Goal: Information Seeking & Learning: Learn about a topic

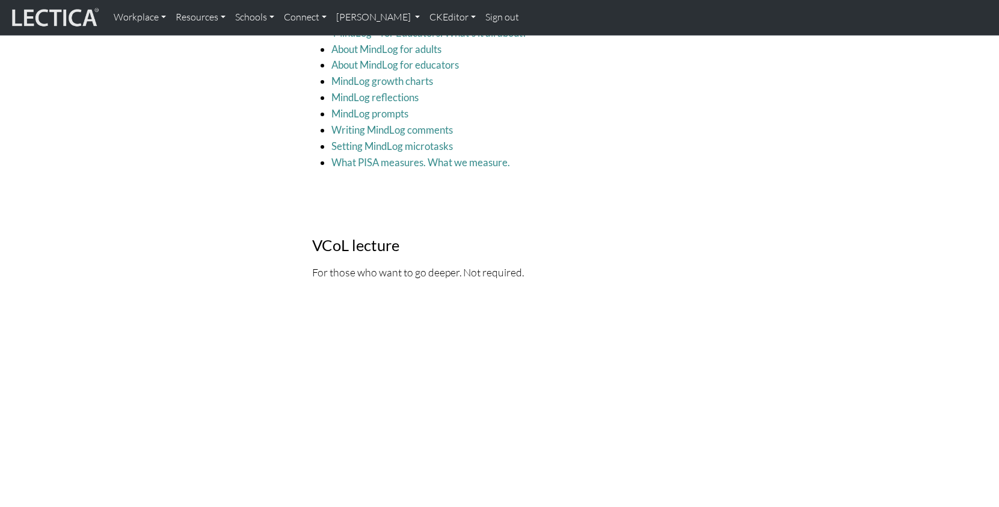
scroll to position [1676, 0]
click at [408, 265] on p "For those who want to go deeper. Not required." at bounding box center [499, 273] width 375 height 17
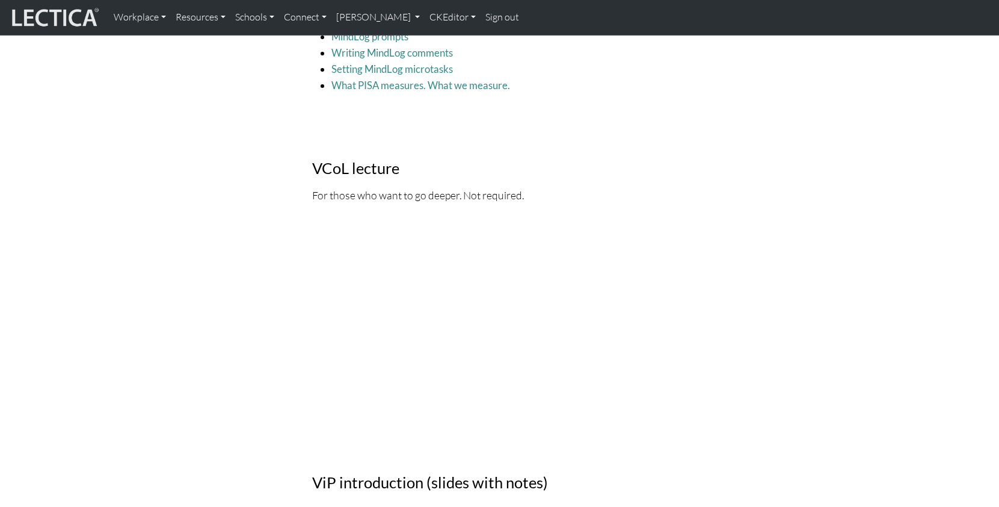
scroll to position [1764, 0]
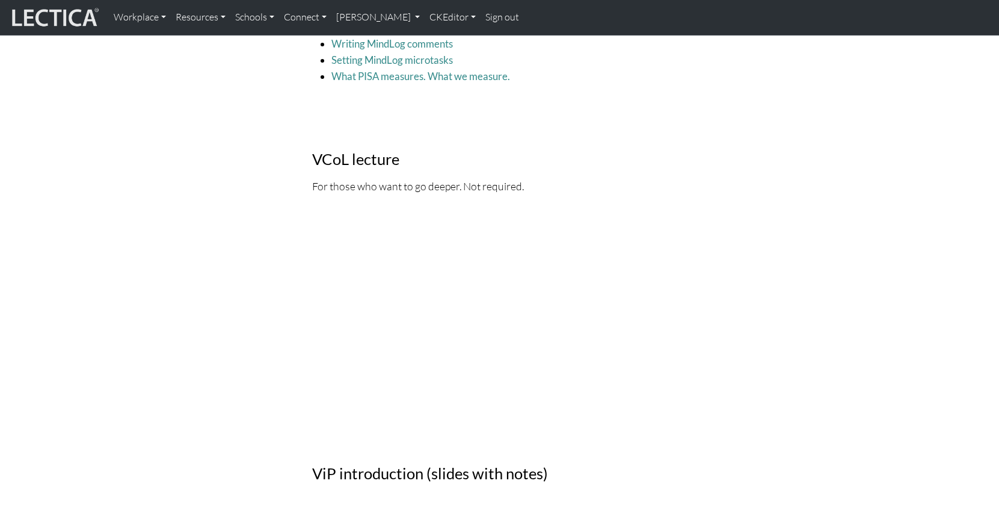
drag, startPoint x: 101, startPoint y: 271, endPoint x: 112, endPoint y: 271, distance: 10.8
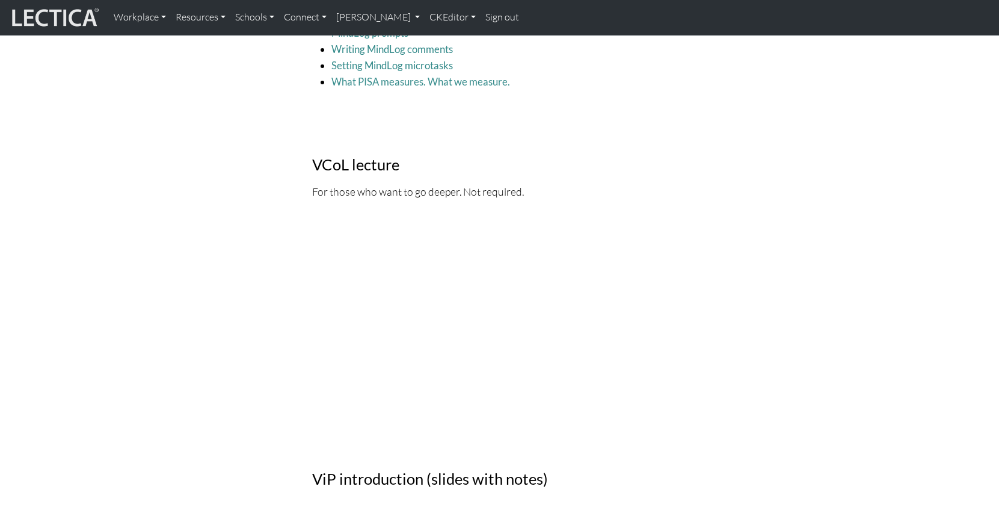
scroll to position [1763, 0]
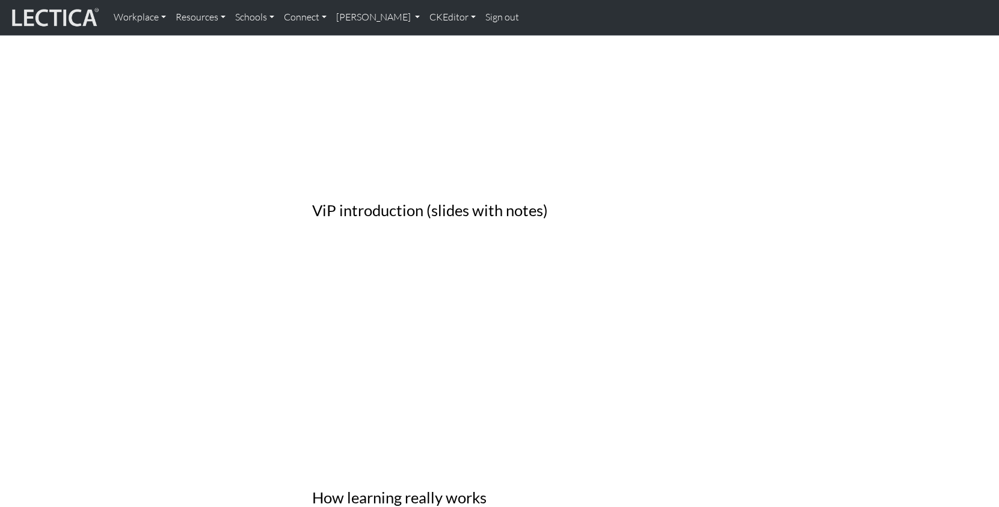
scroll to position [2028, 0]
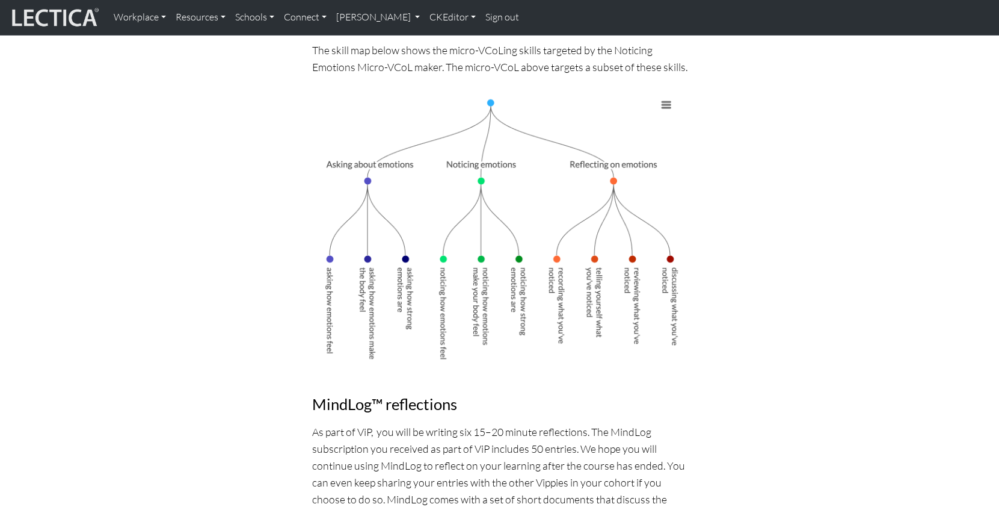
scroll to position [1126, 0]
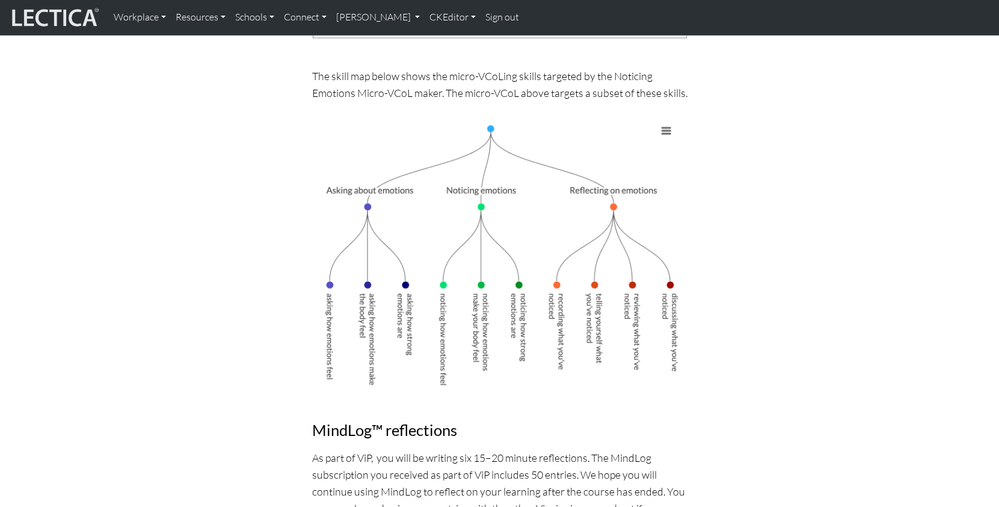
click at [481, 23] on link "Sign out" at bounding box center [502, 17] width 43 height 25
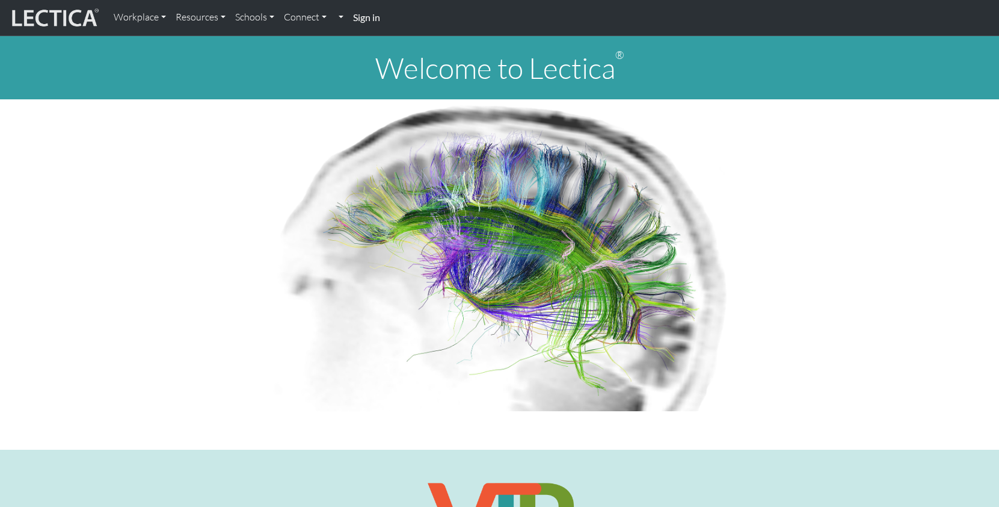
click at [356, 14] on strong "Sign in" at bounding box center [366, 16] width 27 height 11
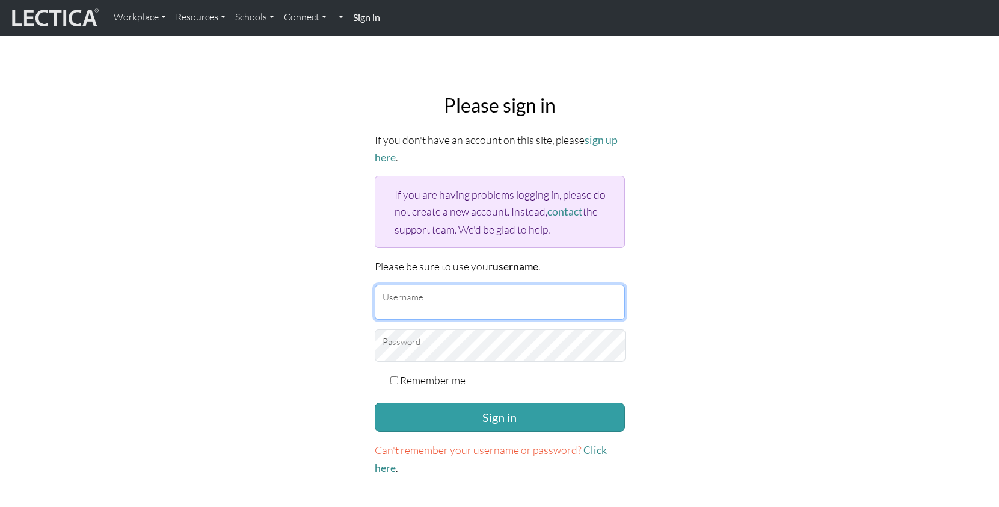
click at [427, 285] on input "Username" at bounding box center [500, 302] width 250 height 35
type input "theodawson"
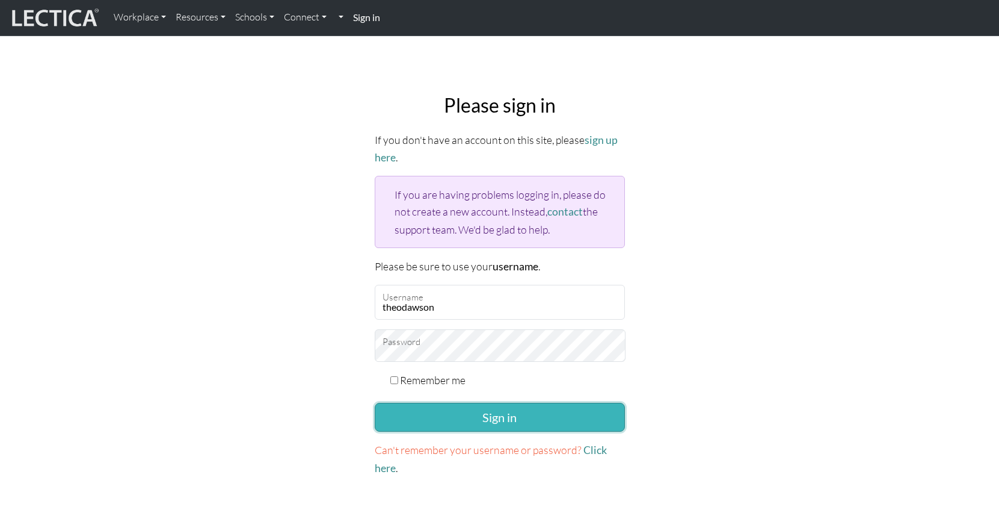
click at [469, 402] on button "Sign in" at bounding box center [500, 416] width 250 height 29
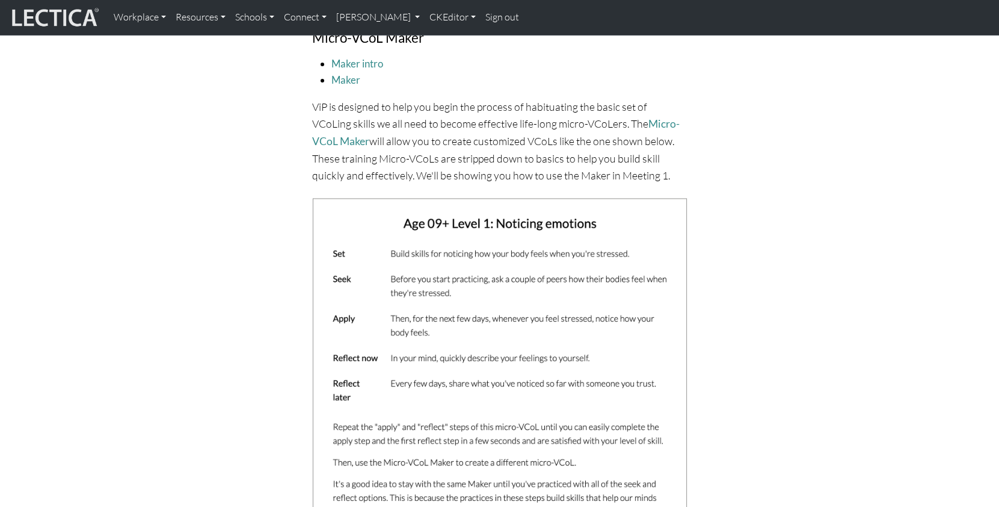
scroll to position [578, 0]
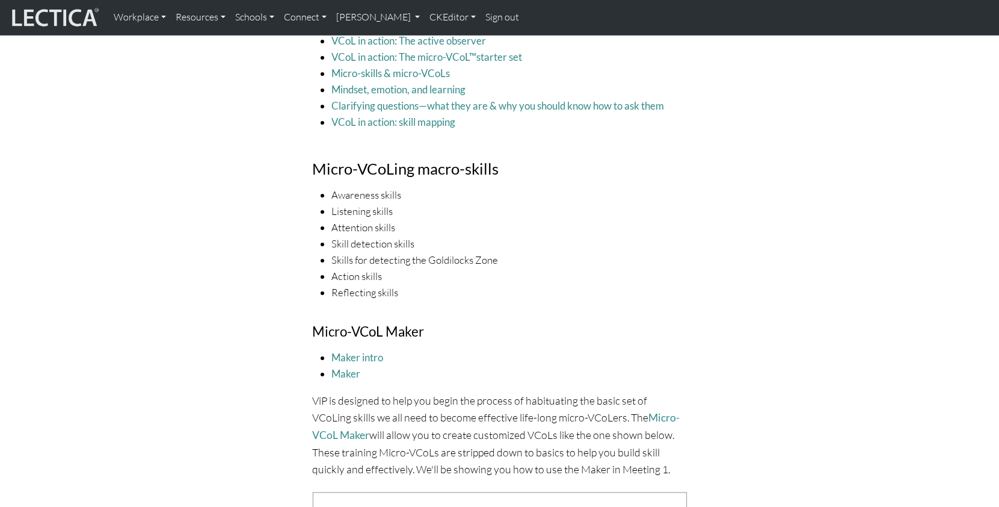
scroll to position [321, 0]
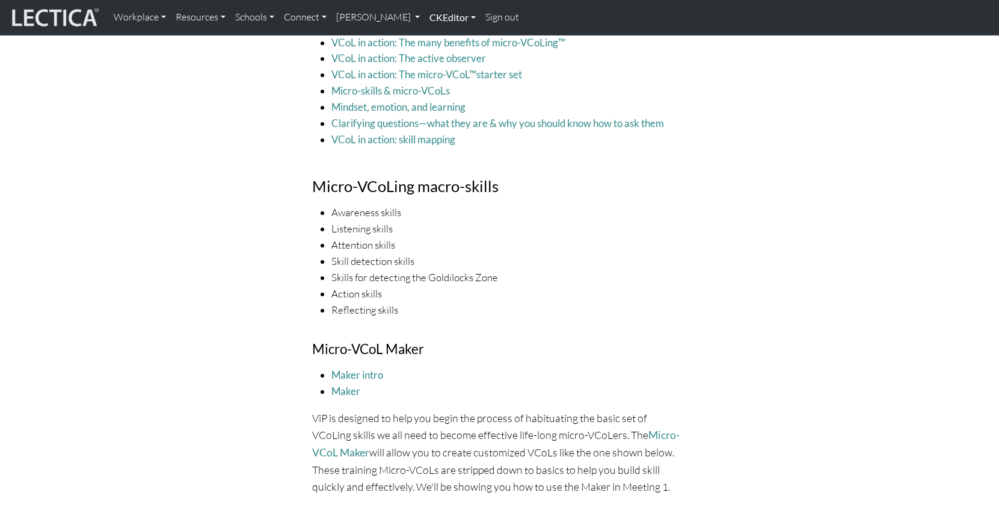
click at [425, 20] on link "CKEditor" at bounding box center [453, 17] width 56 height 25
click at [434, 40] on link "Edit" at bounding box center [446, 44] width 24 height 15
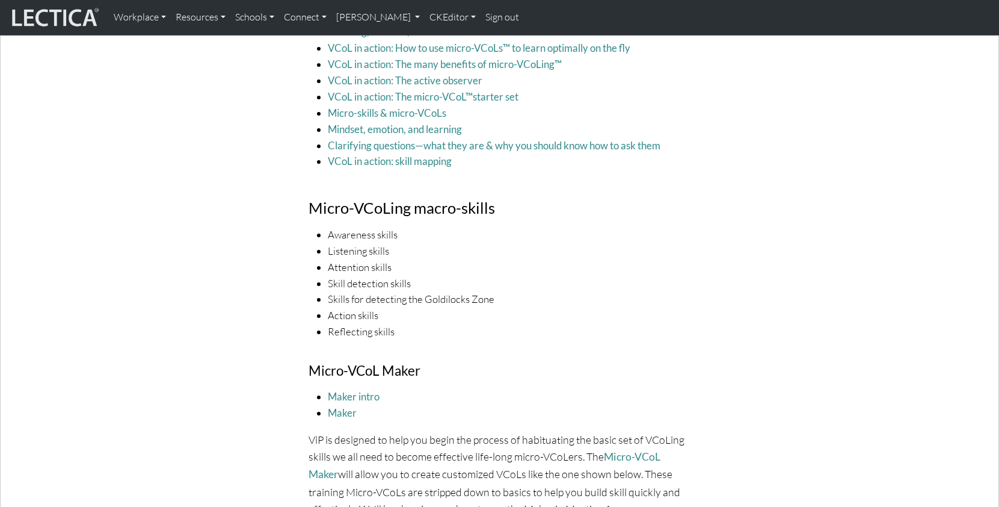
scroll to position [462, 0]
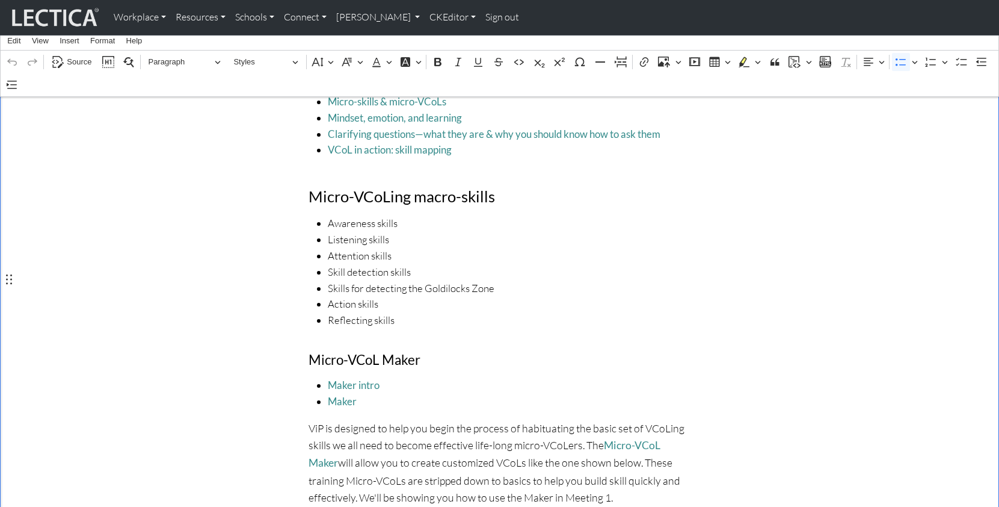
click at [422, 312] on span "Reflecting skills" at bounding box center [509, 320] width 363 height 16
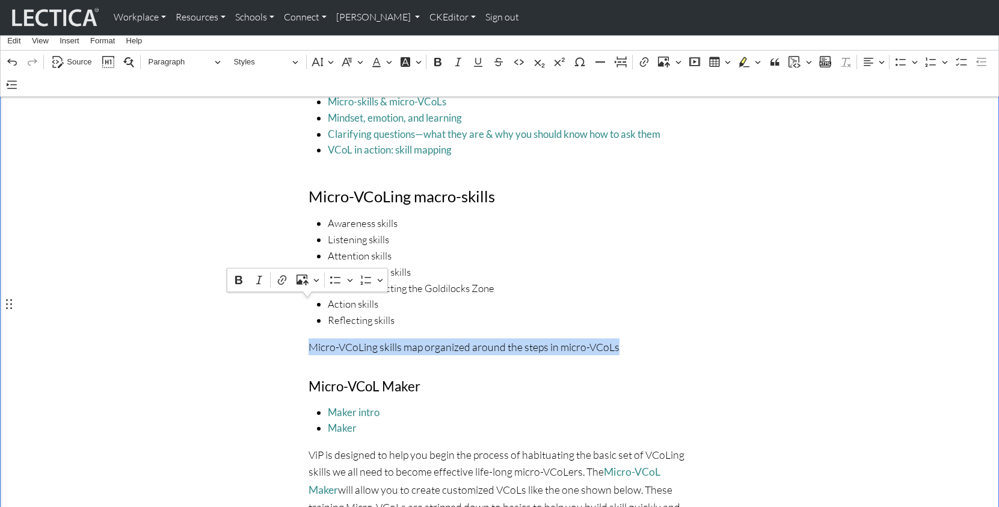
drag, startPoint x: 617, startPoint y: 304, endPoint x: 299, endPoint y: 307, distance: 317.7
click at [215, 58] on button "Paragraph" at bounding box center [184, 62] width 83 height 19
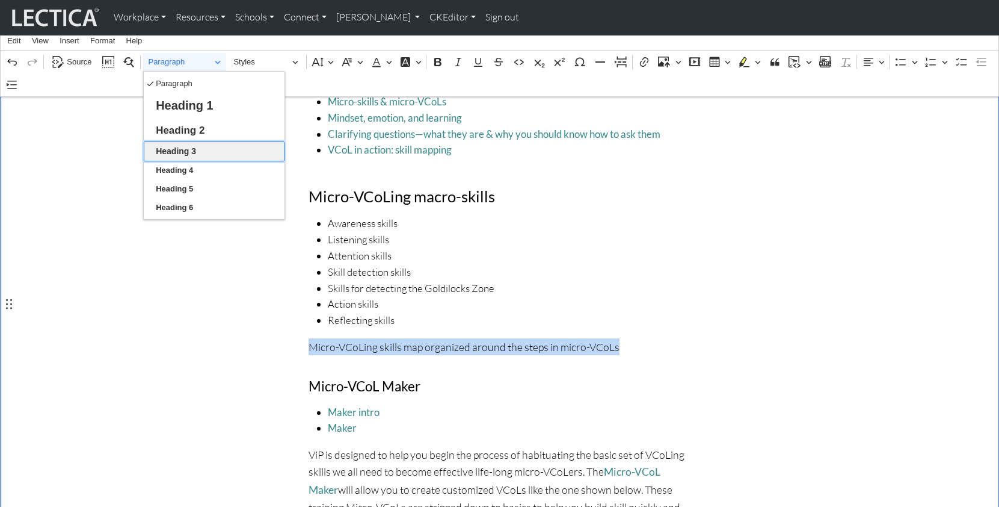
click at [203, 148] on button "Heading 3" at bounding box center [214, 151] width 141 height 20
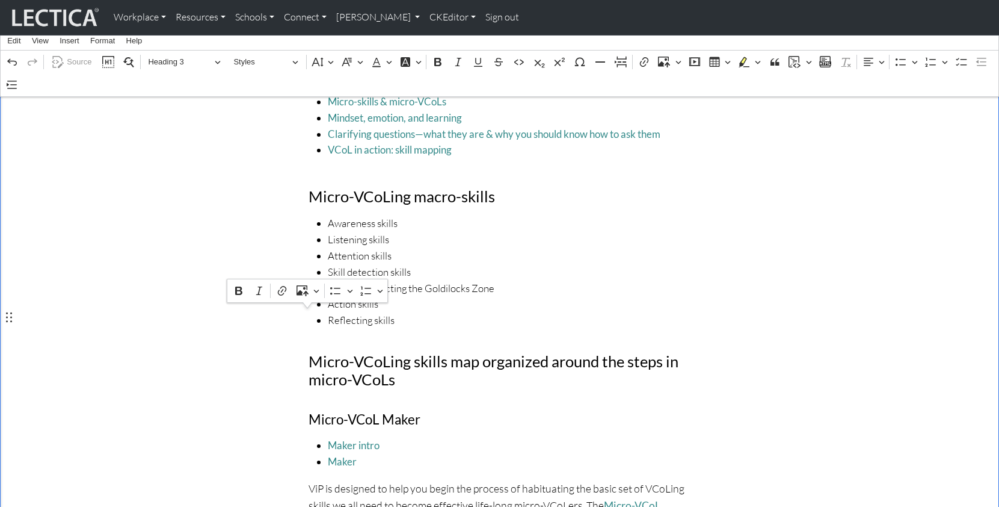
click at [454, 352] on h3 "Micro-VCoLing skills map organized around the steps in micro-VCoLs" at bounding box center [500, 370] width 383 height 37
click at [472, 352] on h3 "Micro-VCoLing skills map organized around the steps in micro-VCoLs" at bounding box center [500, 370] width 383 height 37
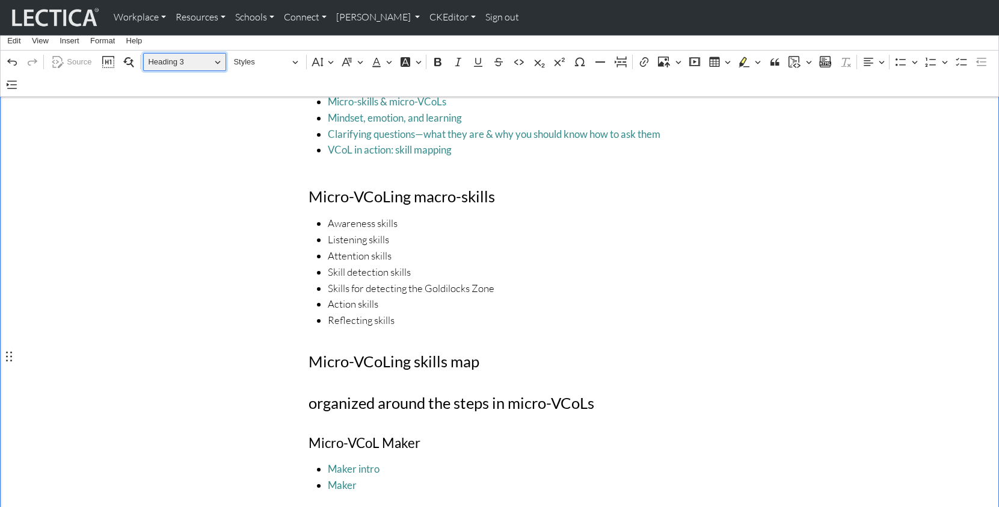
click at [171, 57] on span "Heading 3" at bounding box center [179, 62] width 63 height 14
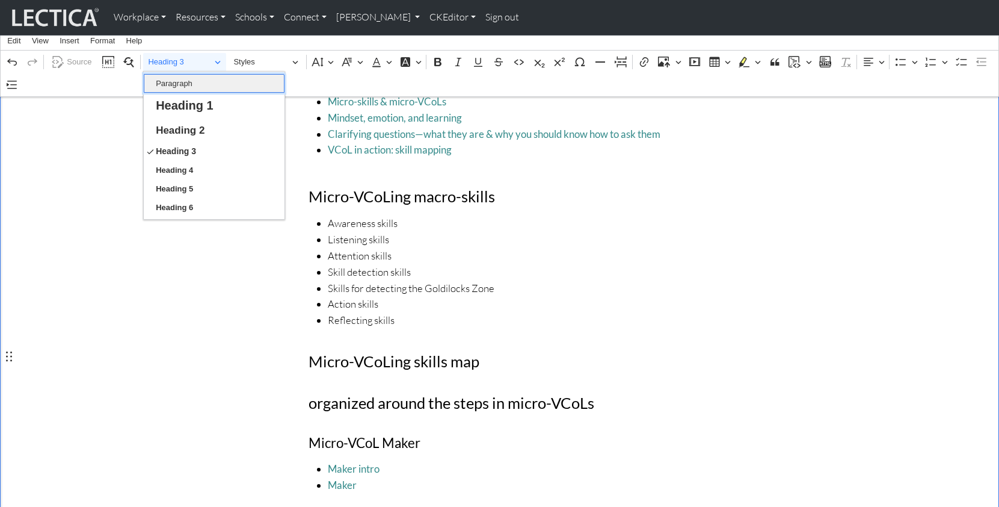
click at [173, 82] on span "Paragraph" at bounding box center [174, 83] width 37 height 14
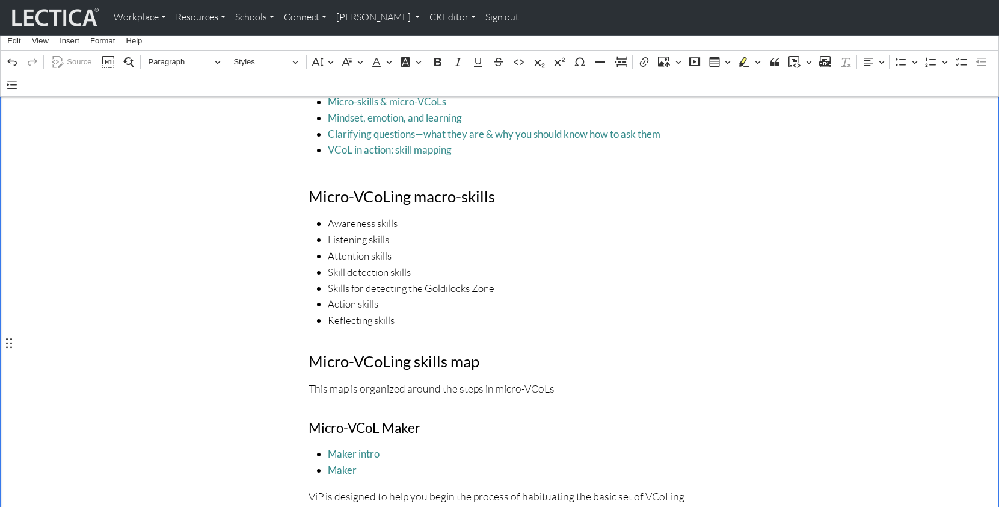
click at [538, 380] on p "This map is organized around the steps in micro-VCoLs" at bounding box center [500, 388] width 383 height 17
click at [322, 215] on ul "Awareness skills Listening skills Attention skills Skill detection skills Skill…" at bounding box center [500, 271] width 383 height 113
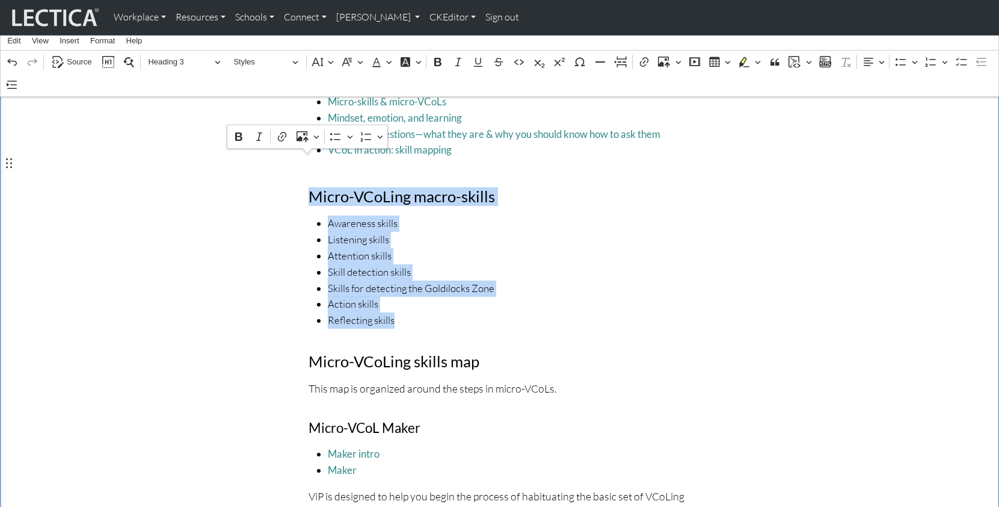
drag, startPoint x: 399, startPoint y: 283, endPoint x: 311, endPoint y: 165, distance: 146.9
click at [426, 312] on span "Reflecting skills" at bounding box center [509, 320] width 363 height 16
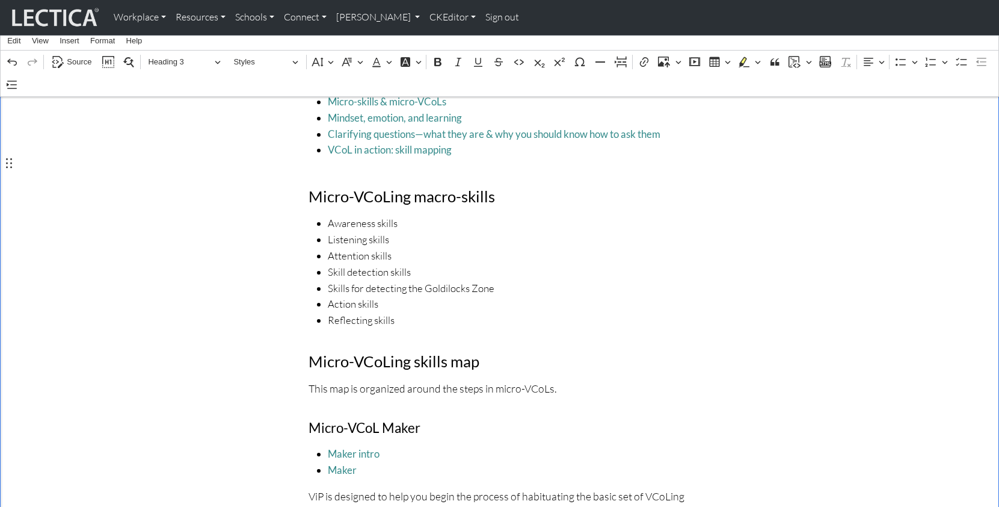
click at [499, 187] on h3 "Micro-VCoLing macro-skills" at bounding box center [500, 196] width 383 height 19
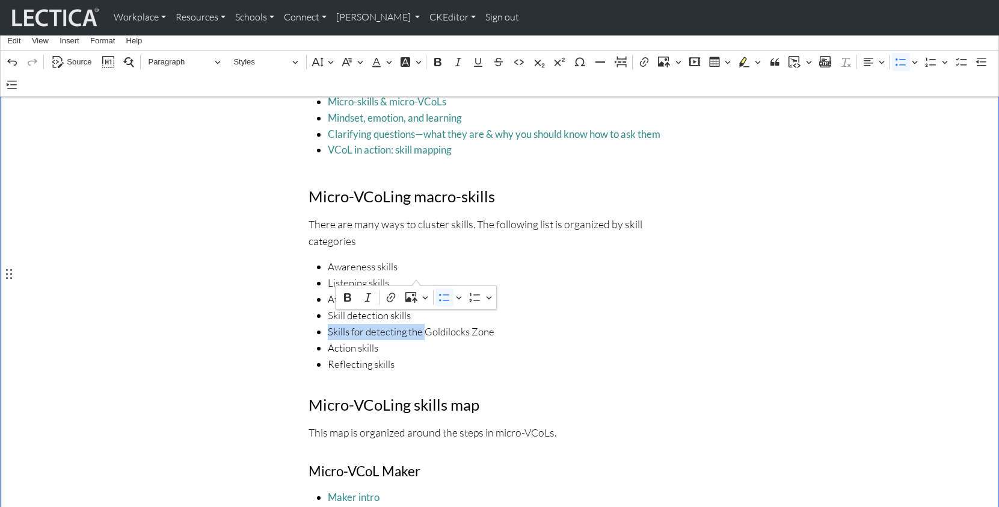
drag, startPoint x: 327, startPoint y: 273, endPoint x: 416, endPoint y: 275, distance: 89.1
click at [416, 324] on span "Skills for detecting the Goldilocks Zone" at bounding box center [509, 332] width 363 height 16
click at [398, 324] on span "Goldilocks Zone" at bounding box center [509, 332] width 363 height 16
click at [511, 307] on span "Skill detection skills" at bounding box center [509, 315] width 363 height 16
click at [664, 215] on p "There are many ways to cluster skills. The following list is organized by skill…" at bounding box center [500, 232] width 383 height 34
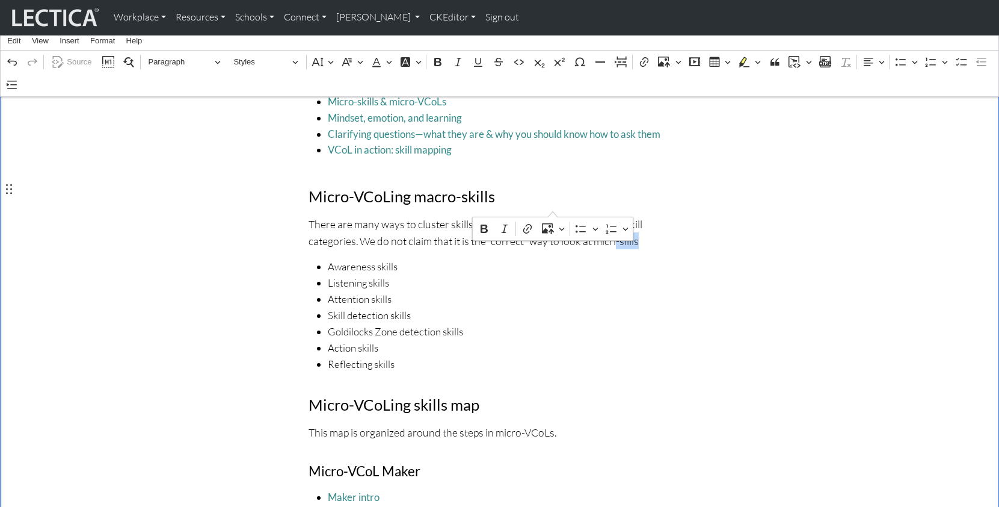
drag, startPoint x: 531, startPoint y: 205, endPoint x: 570, endPoint y: 206, distance: 39.7
click at [570, 215] on p "There are many ways to cluster skills. The following list is organized by skill…" at bounding box center [500, 232] width 383 height 34
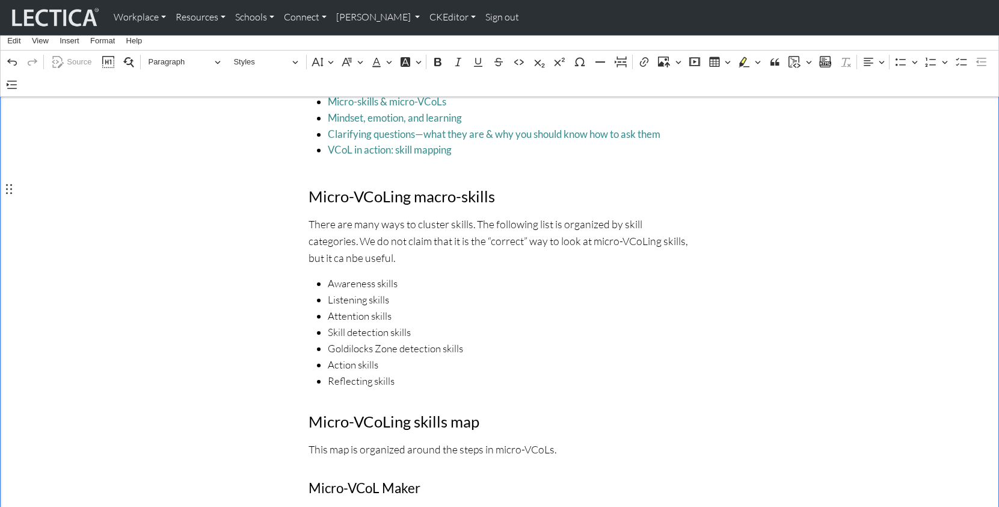
click at [637, 215] on p "There are many ways to cluster skills. The following list is organized by skill…" at bounding box center [500, 240] width 383 height 51
click at [640, 215] on p "There are many ways to cluster skills. The following list is organized by skill…" at bounding box center [500, 240] width 383 height 51
drag, startPoint x: 643, startPoint y: 310, endPoint x: 684, endPoint y: 303, distance: 41.4
click at [644, 357] on span "Action skills" at bounding box center [509, 365] width 363 height 16
click at [541, 440] on p "This map is organized around the steps in micro-VCoLs." at bounding box center [500, 448] width 383 height 17
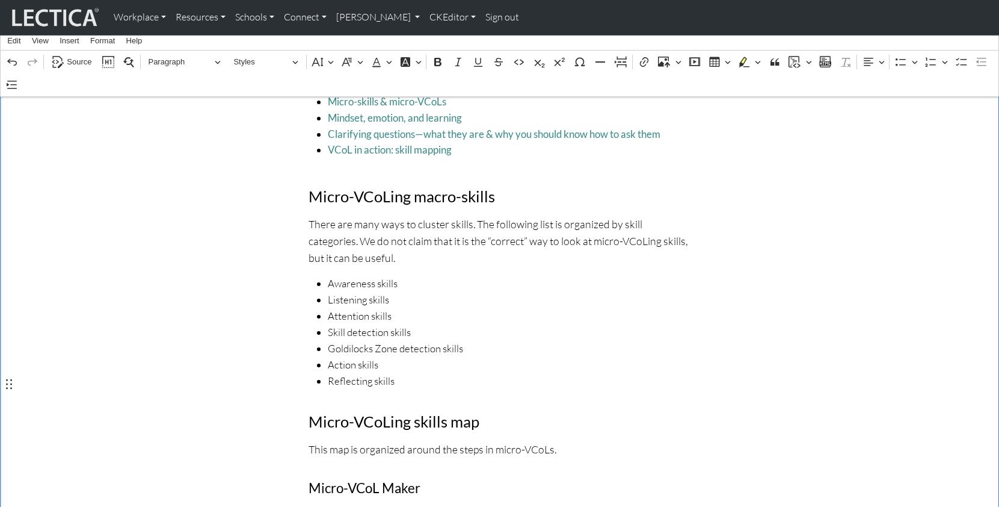
click at [310, 440] on p "This map is organized around the steps in micro-VCoLs." at bounding box center [500, 448] width 383 height 17
drag, startPoint x: 375, startPoint y: 384, endPoint x: 402, endPoint y: 385, distance: 26.5
click at [402, 440] on p "Another way to clusterThis map is organized around the steps in micro-VCoLs." at bounding box center [500, 448] width 383 height 17
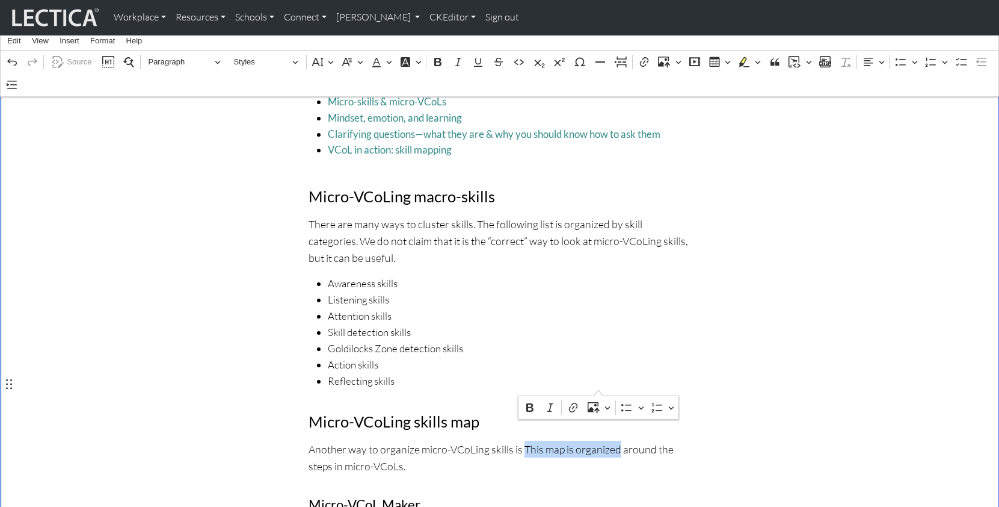
drag, startPoint x: 508, startPoint y: 384, endPoint x: 599, endPoint y: 386, distance: 90.3
click at [599, 440] on p "Another way to organize micro-VCoLing skills is This map is organized around th…" at bounding box center [500, 457] width 383 height 34
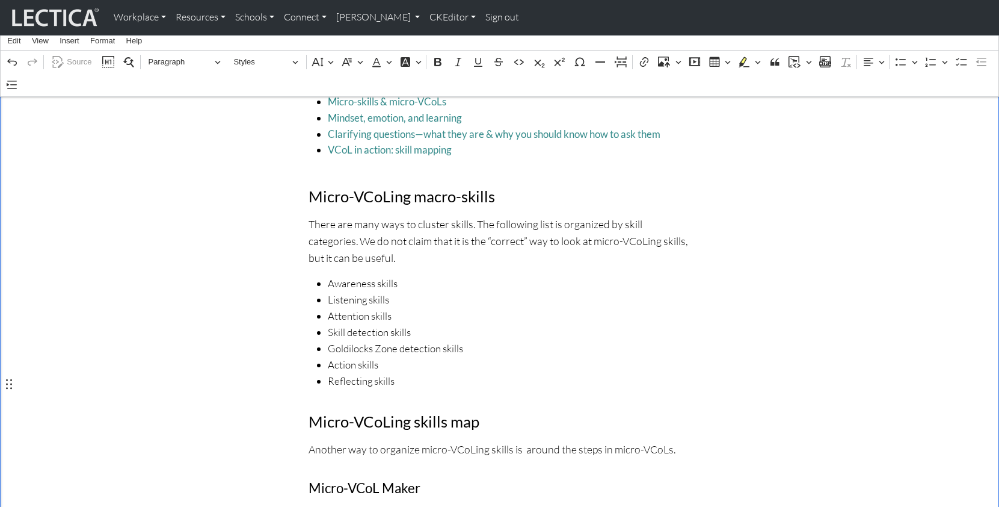
click at [650, 440] on p "Another way to organize micro-VCoLing skills is around the steps in micro-VCoLs." at bounding box center [500, 448] width 383 height 17
click at [555, 440] on p "Another way to organize micro-VCoLing skills is around the steps in micro-VCoLs." at bounding box center [500, 448] width 383 height 17
drag, startPoint x: 579, startPoint y: 383, endPoint x: 628, endPoint y: 384, distance: 48.2
click at [628, 440] on p "Another way to organize micro-VCoLing skills is around steps in micro-VCoLs." at bounding box center [500, 448] width 383 height 17
copy p "micro-VCoL"
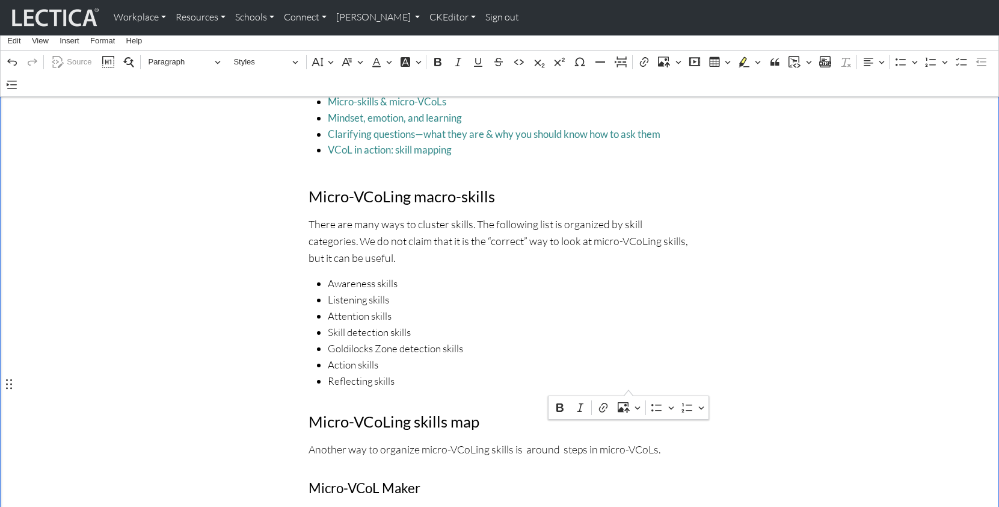
click at [545, 440] on p "Another way to organize micro-VCoLing skills is around steps in micro-VCoLs." at bounding box center [500, 448] width 383 height 17
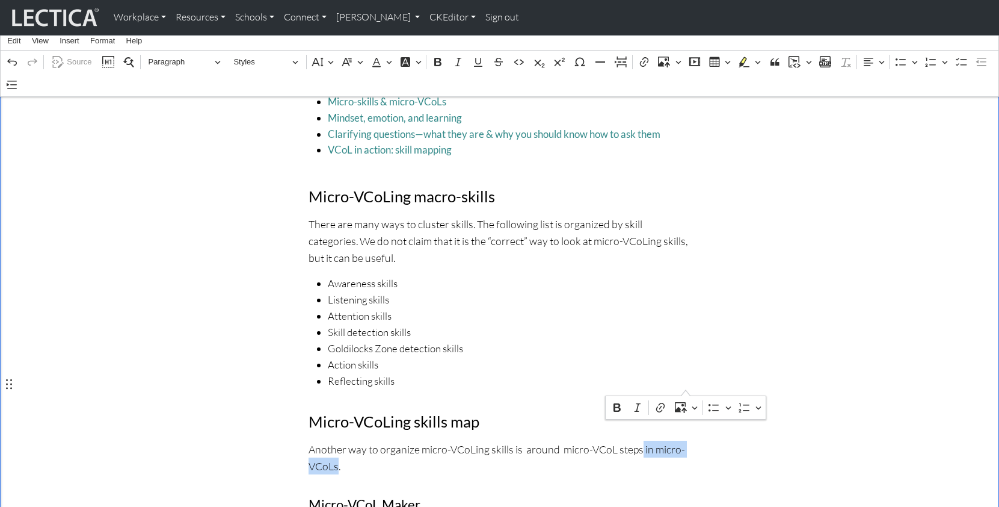
drag, startPoint x: 620, startPoint y: 383, endPoint x: 686, endPoint y: 385, distance: 66.2
click at [686, 440] on p "Another way to organize micro-VCoLing skills is around micro-VCoL steps in micr…" at bounding box center [500, 457] width 383 height 34
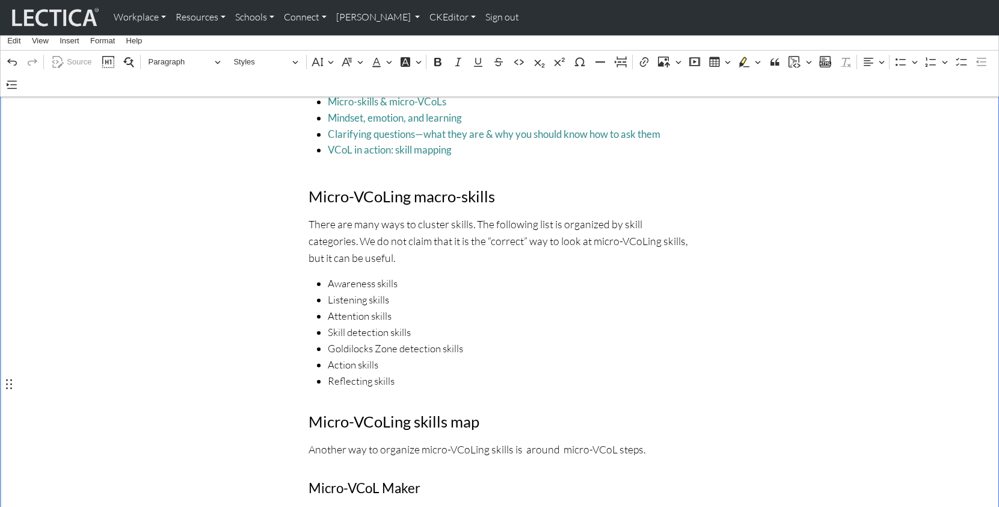
click at [545, 440] on p "Another way to organize micro-VCoLing skills is around micro-VCoL steps." at bounding box center [500, 448] width 383 height 17
click at [597, 440] on p "Another way to organize micro-VCoLing skills is around micro-VCoL steps." at bounding box center [500, 448] width 383 height 17
click at [593, 440] on p "Another way to organize micro-VCoLing skills is around micro-VCoL set, seek, ap…" at bounding box center [500, 457] width 383 height 34
click at [674, 440] on p "Another way to organize micro-VCoLing skills is around micro-VCoL's set, seek, …" at bounding box center [500, 457] width 383 height 34
click at [604, 440] on p "Another way to organize micro-VCoLing skills is around micro-VCoL's set, seek, …" at bounding box center [500, 457] width 383 height 34
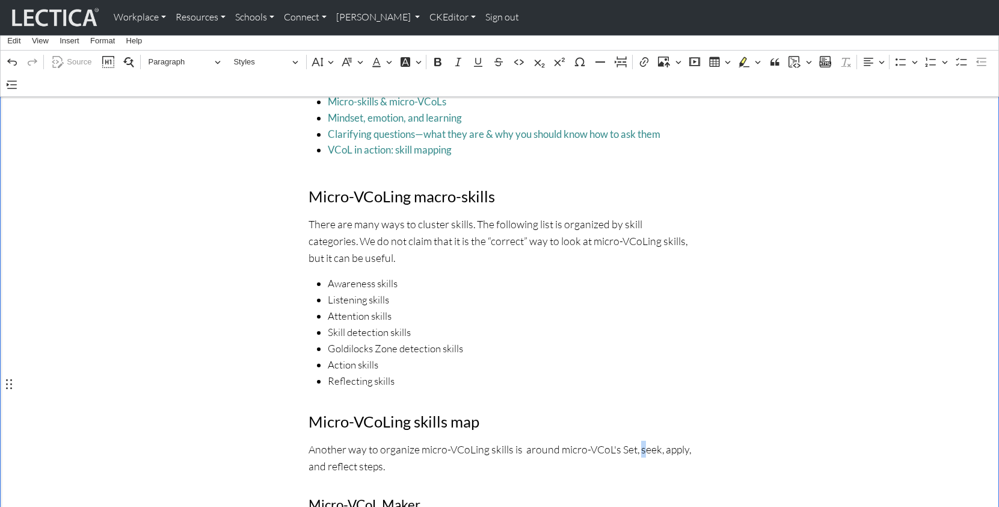
click at [621, 440] on p "Another way to organize micro-VCoLing skills is around micro-VCoL's Set, seek, …" at bounding box center [500, 457] width 383 height 34
click at [644, 440] on p "Another way to organize micro-VCoLing skills is around micro-VCoL's Set, Seek, …" at bounding box center [500, 457] width 383 height 34
click at [359, 440] on p "Another way to organize micro-VCoLing skills is around micro-VCoL's Set, Seek, …" at bounding box center [500, 457] width 383 height 34
click at [385, 440] on p "Another way to organize micro-VCoLing skills is around micro-VCoL's Set, Seek, …" at bounding box center [500, 457] width 383 height 34
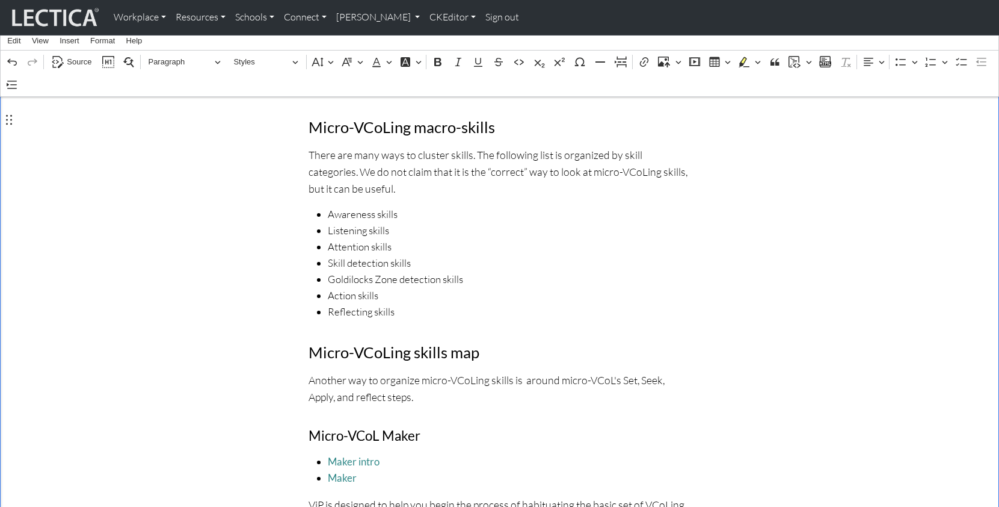
scroll to position [532, 0]
click at [375, 371] on p "Another way to organize micro-VCoLing skills is around micro-VCoL's Set, Seek, …" at bounding box center [500, 388] width 383 height 34
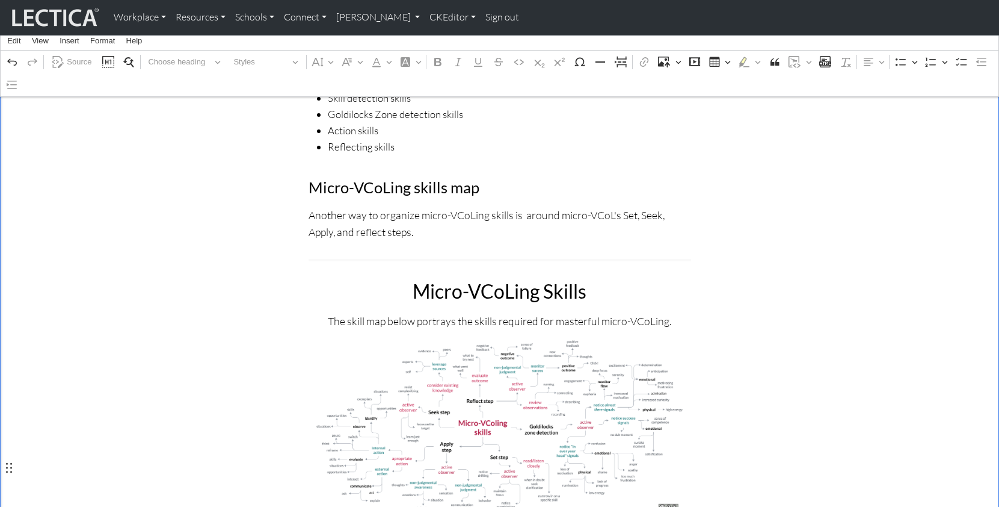
scroll to position [697, 0]
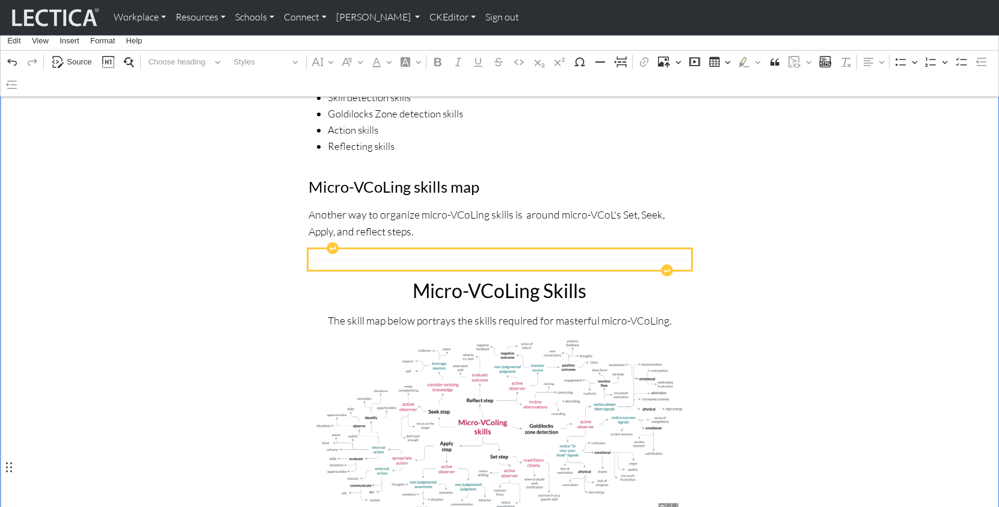
click at [386, 249] on div "Rich Text Editor. Editing area: main. Press ⌥0 for help." at bounding box center [500, 259] width 383 height 20
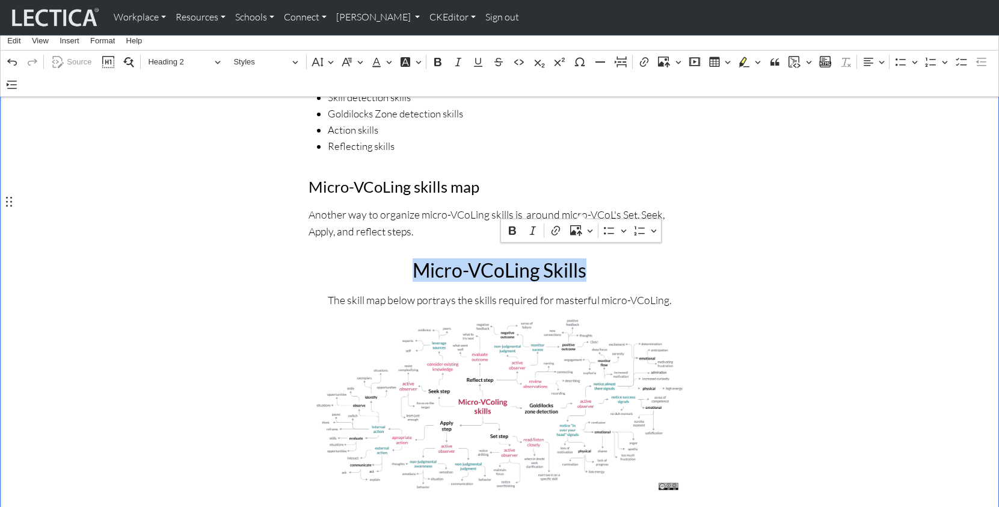
drag, startPoint x: 421, startPoint y: 201, endPoint x: 579, endPoint y: 201, distance: 158.2
click at [579, 259] on h2 "Micro-VCoLing Skills" at bounding box center [500, 270] width 368 height 23
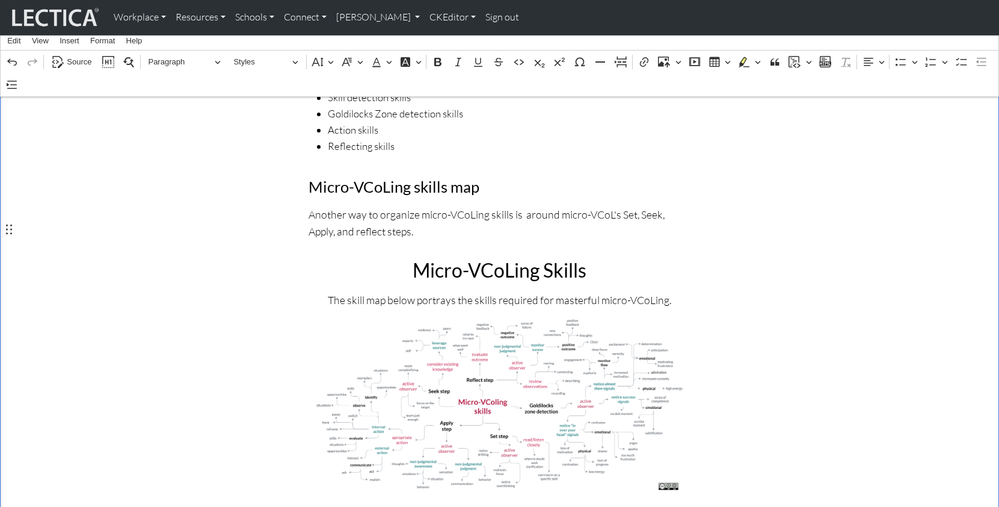
click at [380, 291] on p "The skill map below portrays the skills required for masterful micro-VCoLing." at bounding box center [500, 299] width 368 height 17
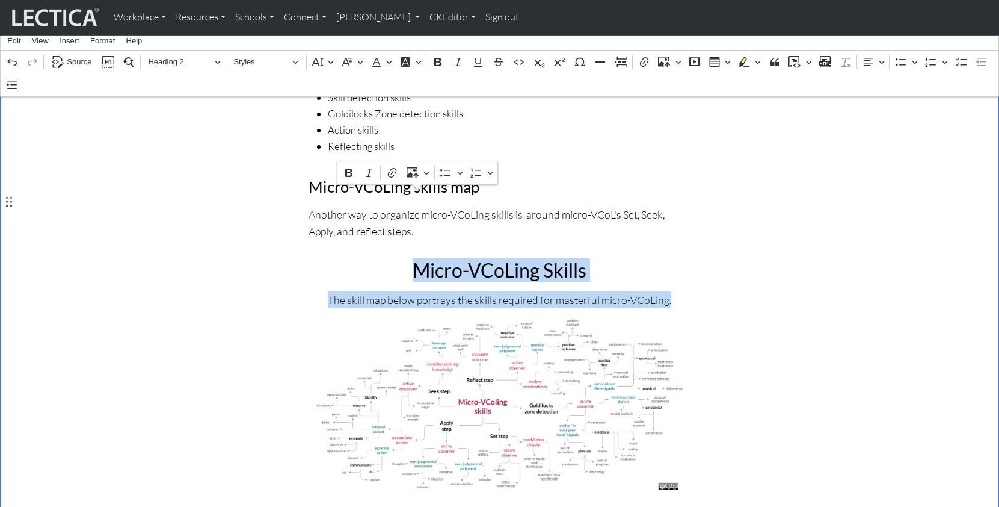
drag, startPoint x: 678, startPoint y: 230, endPoint x: 334, endPoint y: 203, distance: 345.2
click at [334, 249] on div "Micro-VCoLing Skills The skill map below portrays the skills required for maste…" at bounding box center [500, 377] width 383 height 256
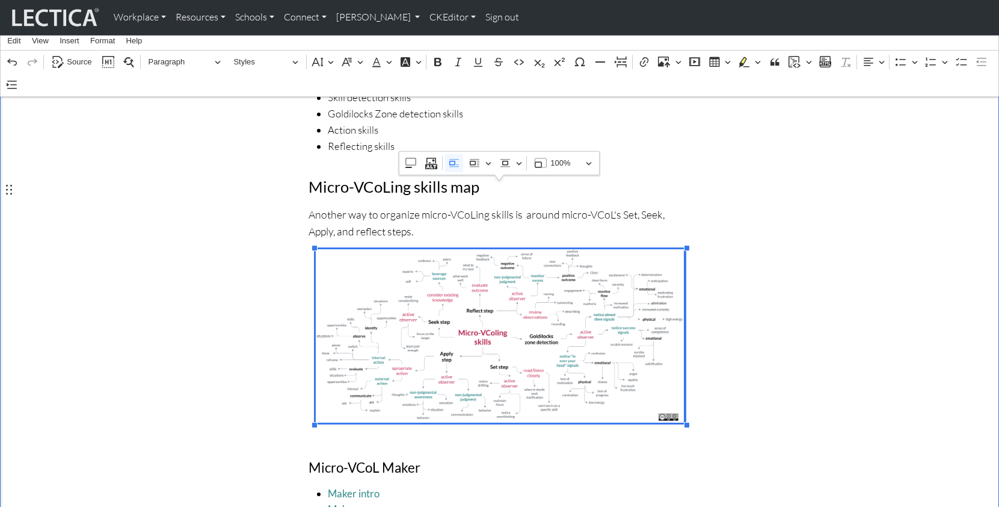
click at [489, 249] on img "Rich Text Editor. Editing area: main. Press ⌥0 for help." at bounding box center [500, 335] width 368 height 173
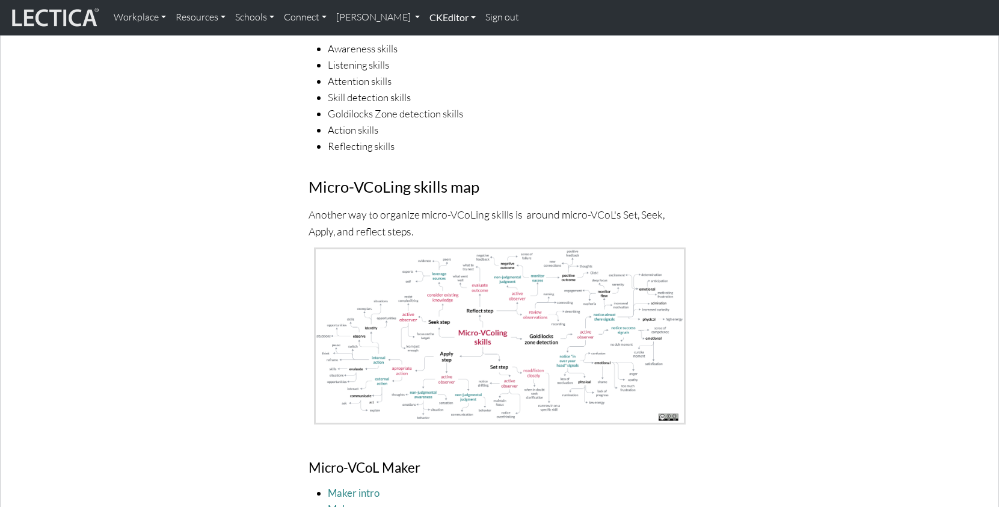
click at [425, 16] on link "CKEditor" at bounding box center [453, 17] width 56 height 25
click at [425, 20] on link "CKEditor" at bounding box center [453, 17] width 56 height 25
click at [425, 19] on link "CKEditor" at bounding box center [453, 17] width 56 height 25
click at [434, 41] on link "Edit" at bounding box center [446, 44] width 24 height 15
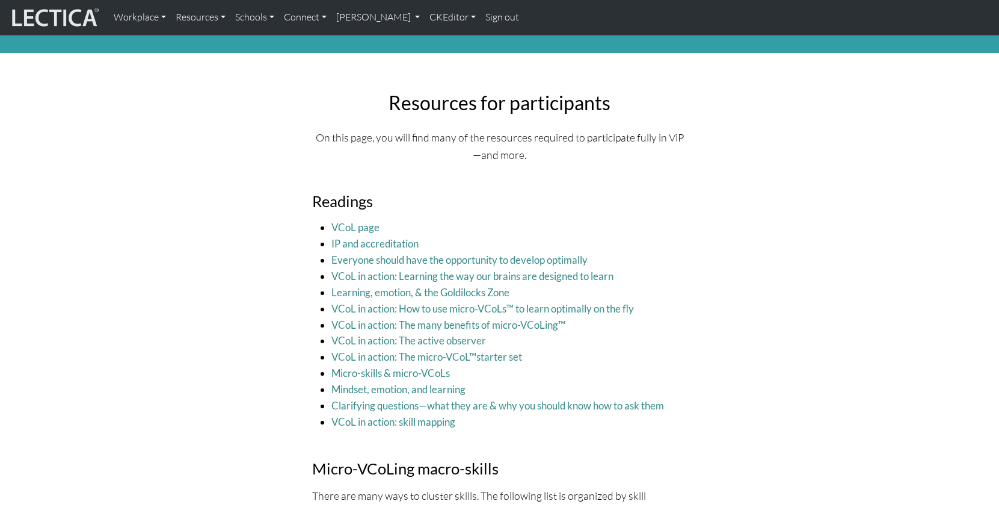
scroll to position [0, 0]
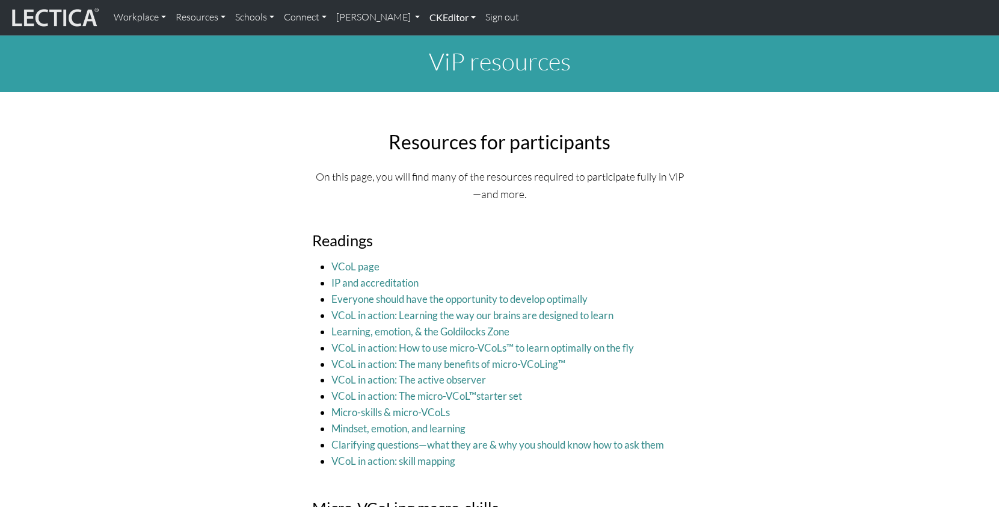
click at [425, 17] on link "CKEditor" at bounding box center [453, 17] width 56 height 25
click at [425, 19] on link "CKEditor" at bounding box center [453, 17] width 56 height 25
click at [406, 181] on p "On this page, you will find many of the resources required to participate fully…" at bounding box center [499, 185] width 375 height 34
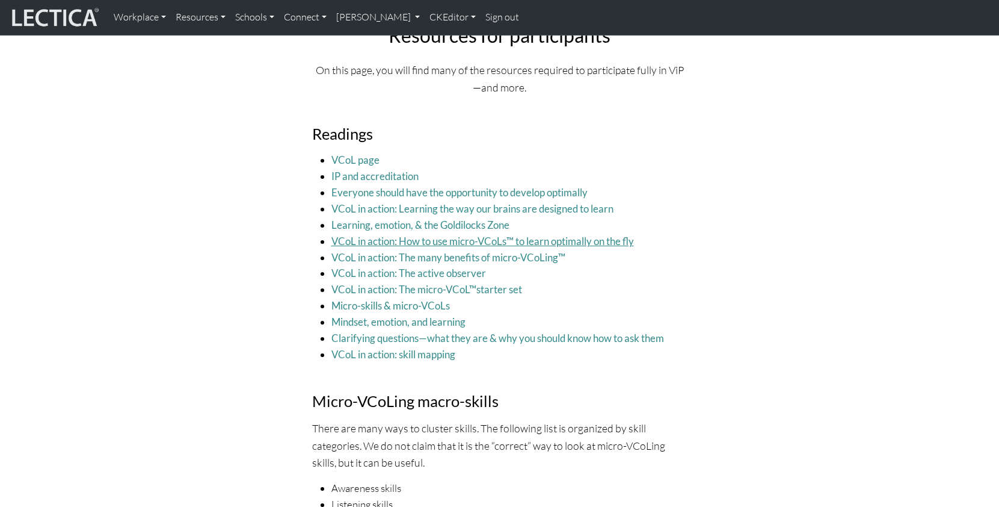
scroll to position [117, 0]
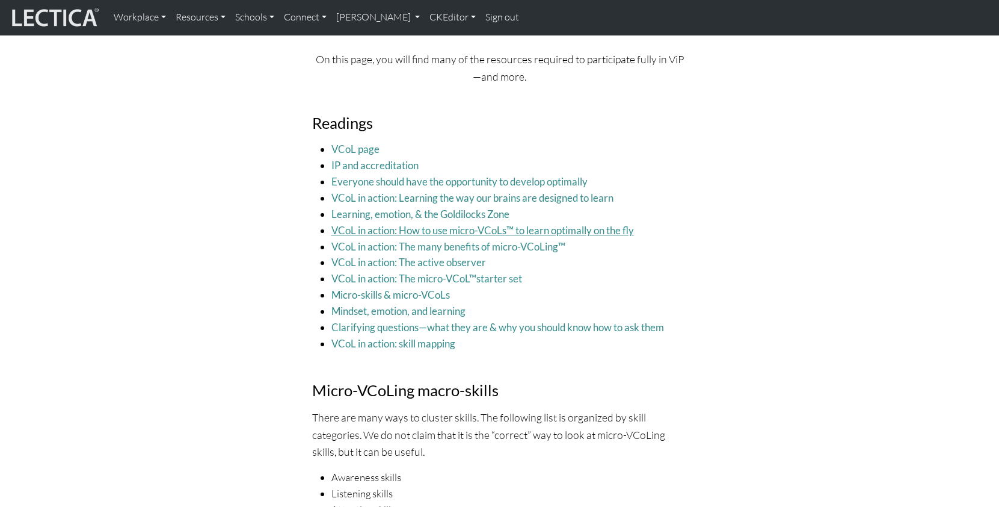
click at [435, 240] on link "VCoL in action: The many benefits of micro-VCoLing" at bounding box center [445, 246] width 227 height 13
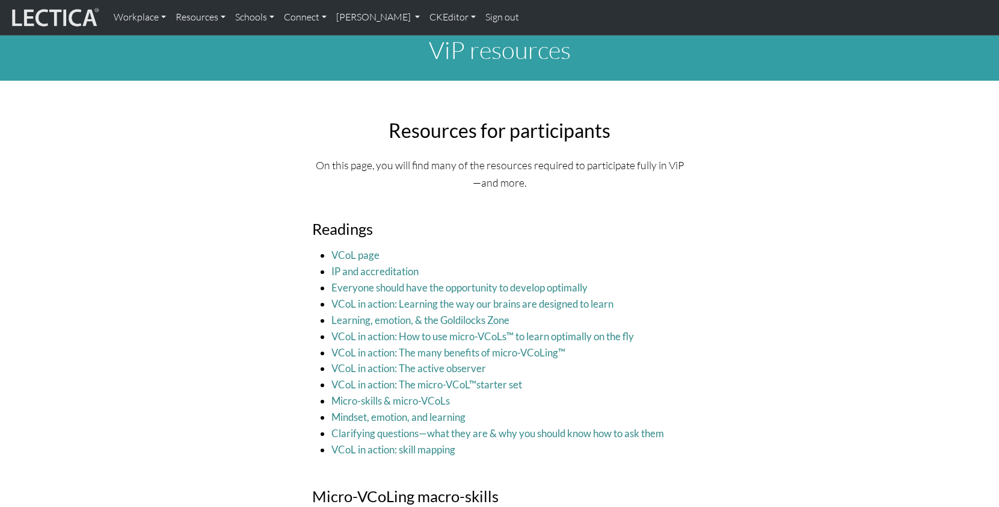
scroll to position [0, 0]
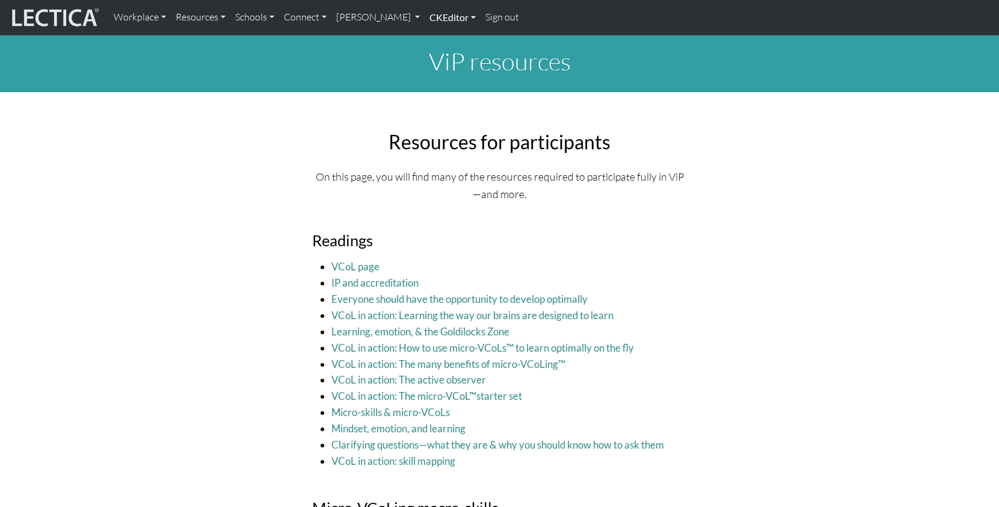
click at [425, 20] on link "CKEditor" at bounding box center [453, 17] width 56 height 25
click at [434, 41] on link "Edit" at bounding box center [446, 44] width 24 height 15
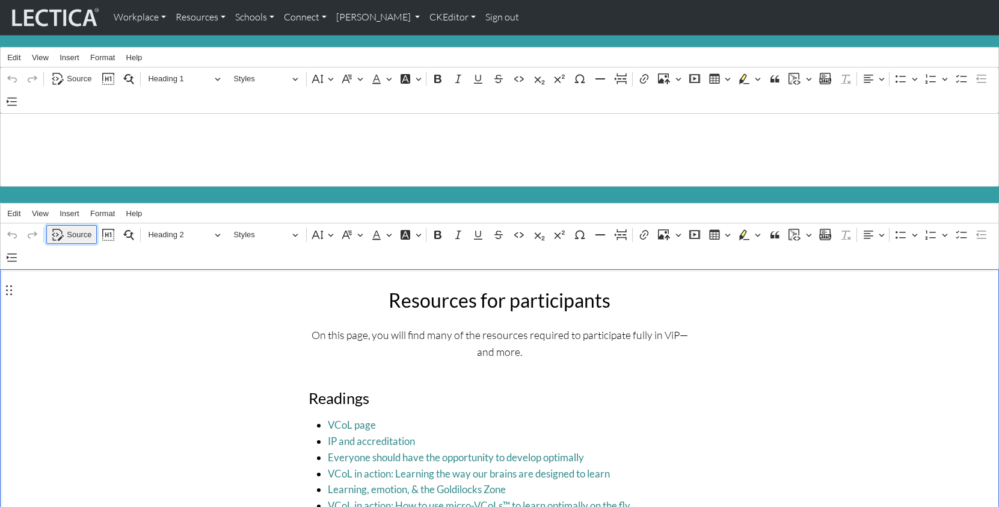
click at [74, 227] on span "Source" at bounding box center [79, 234] width 25 height 14
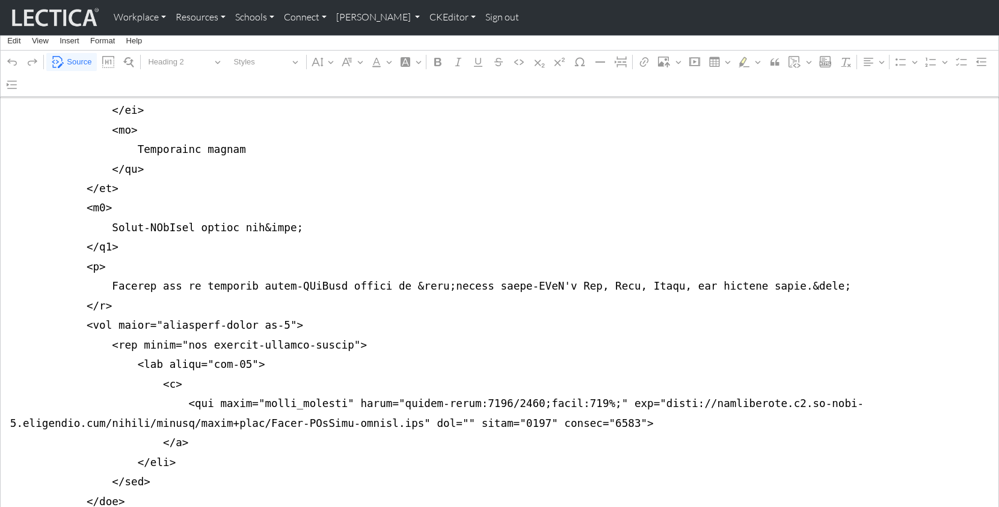
scroll to position [2036, 0]
drag, startPoint x: 454, startPoint y: 240, endPoint x: 607, endPoint y: 241, distance: 153.4
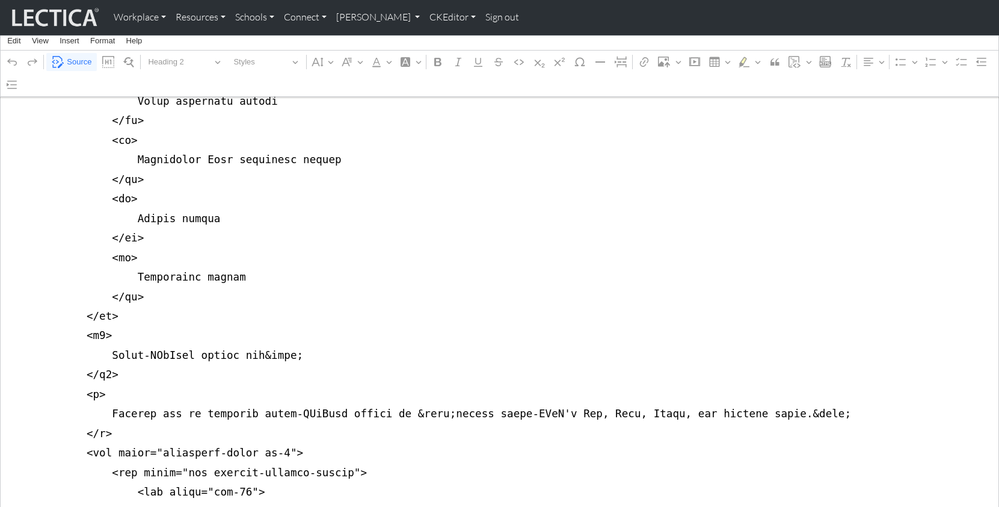
scroll to position [1905, 0]
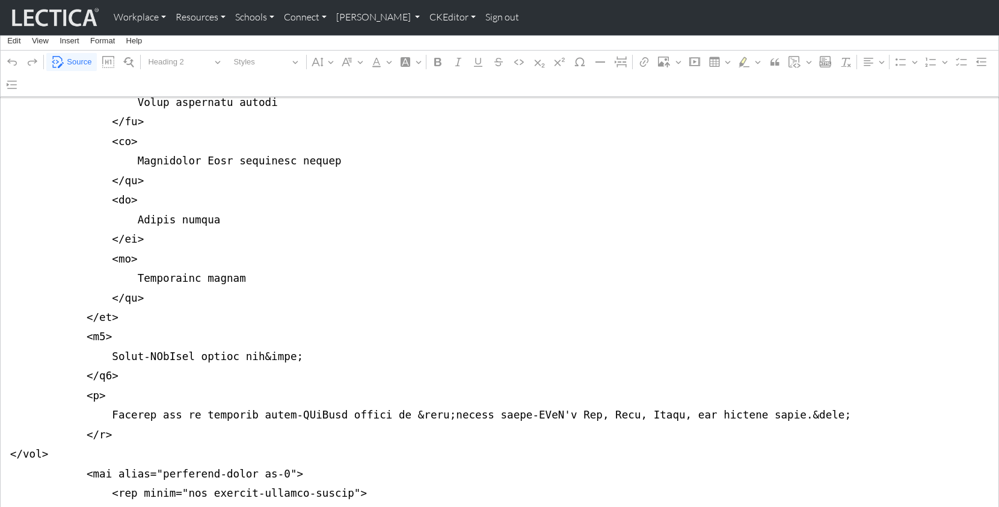
drag, startPoint x: 54, startPoint y: 280, endPoint x: 5, endPoint y: 279, distance: 49.4
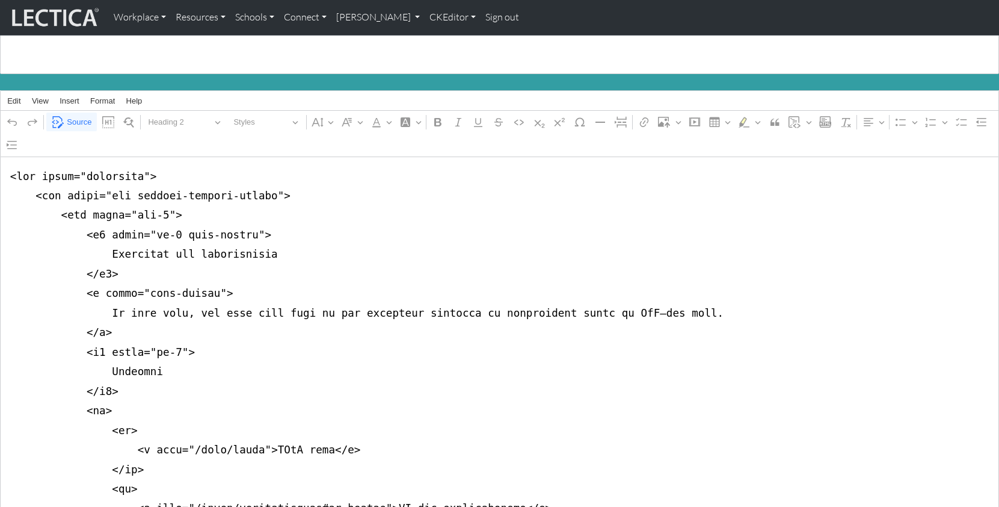
scroll to position [91, 0]
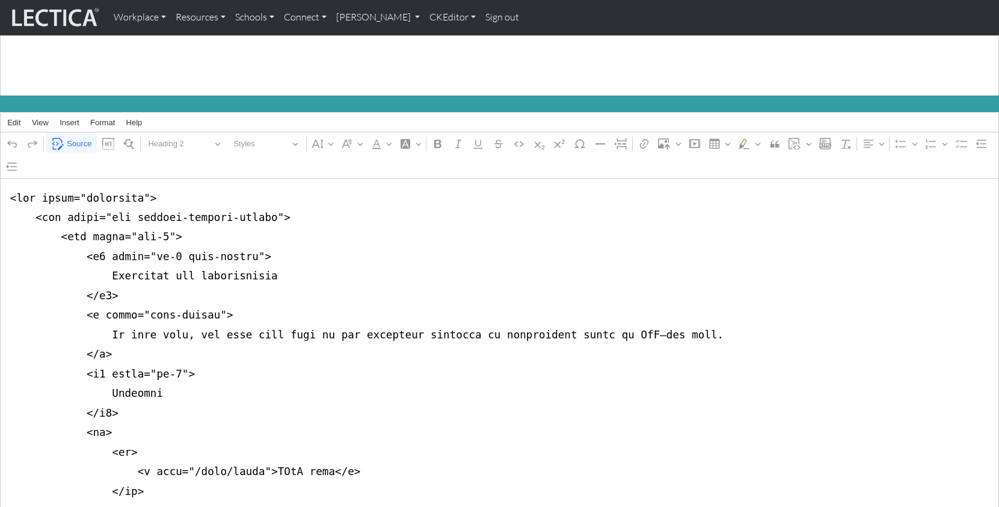
drag, startPoint x: 6, startPoint y: 211, endPoint x: -2, endPoint y: 251, distance: 41.8
drag, startPoint x: 9, startPoint y: 190, endPoint x: 1, endPoint y: 236, distance: 47.7
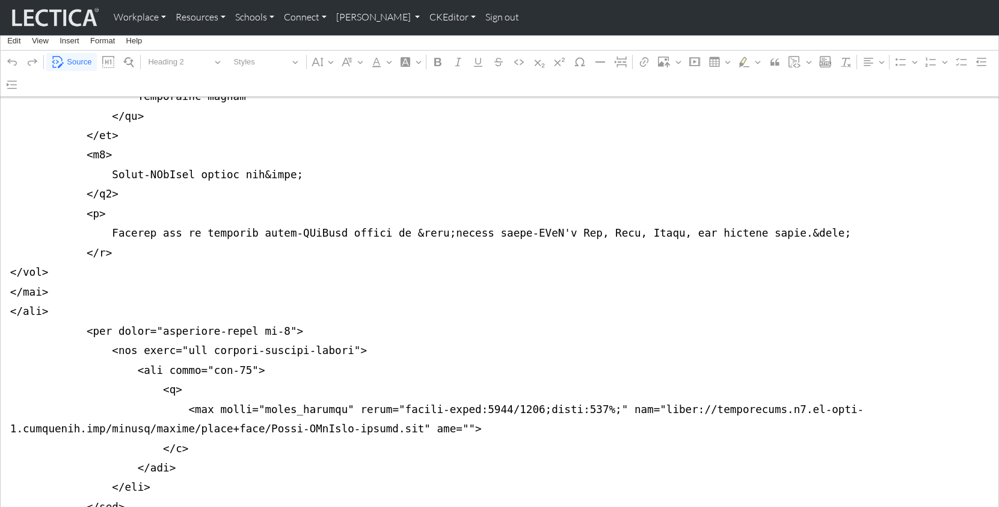
scroll to position [2092, 0]
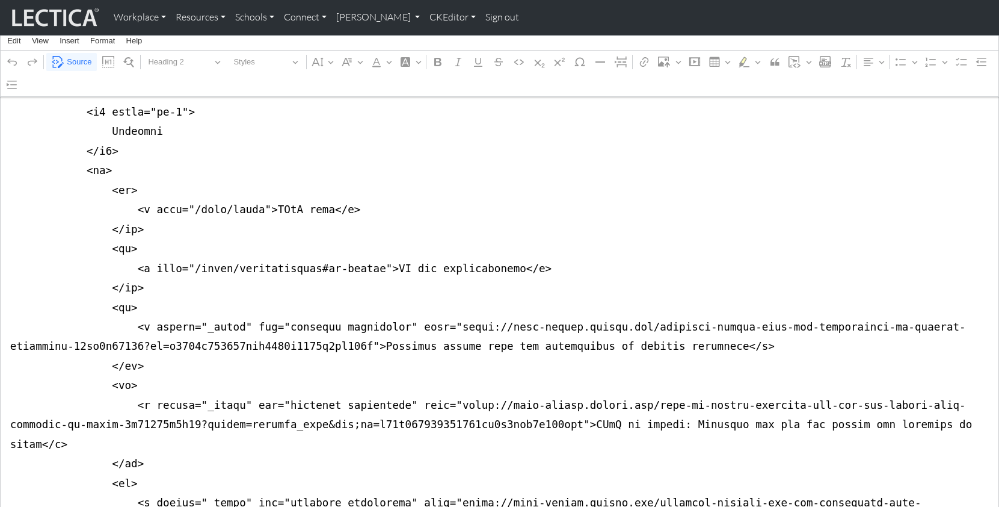
scroll to position [0, 0]
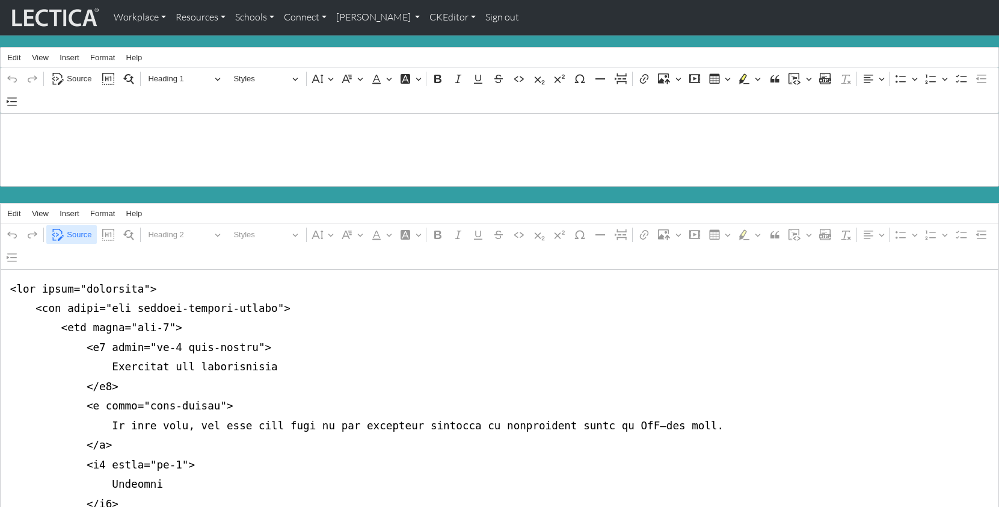
type textarea "<div class="container"> <div class="row justify-content-center"> <div class="co…"
click at [73, 227] on span "Source" at bounding box center [79, 234] width 25 height 14
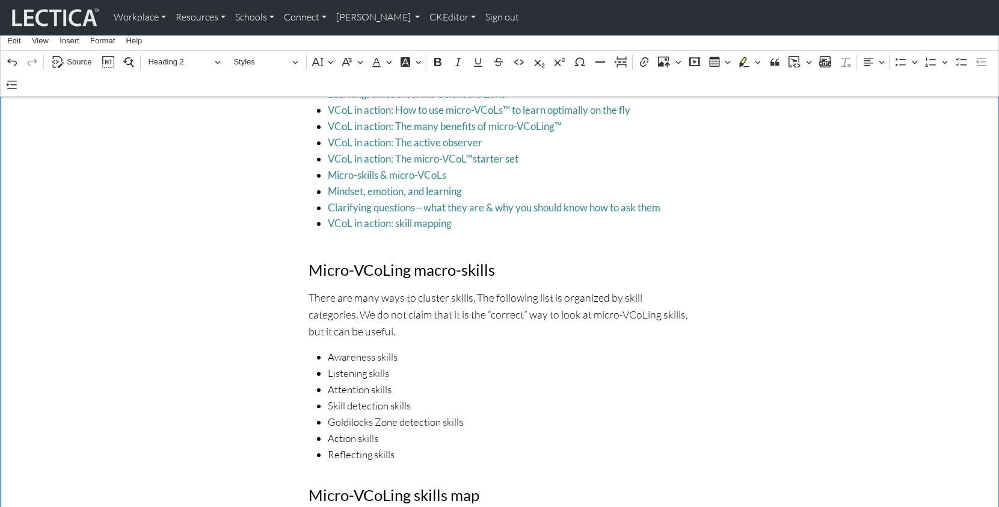
scroll to position [309, 0]
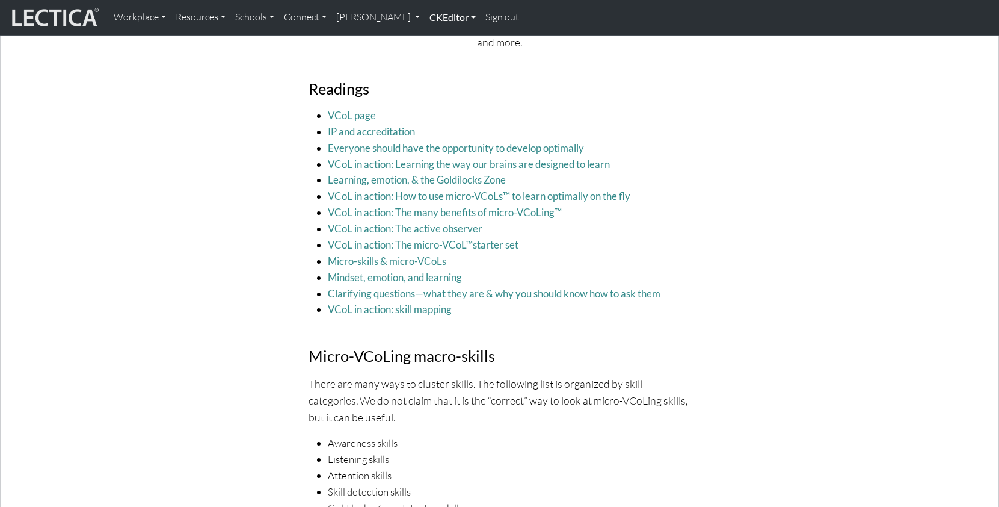
click at [425, 18] on link "CKEditor" at bounding box center [453, 17] width 56 height 25
click at [434, 39] on link "Edit" at bounding box center [446, 44] width 24 height 15
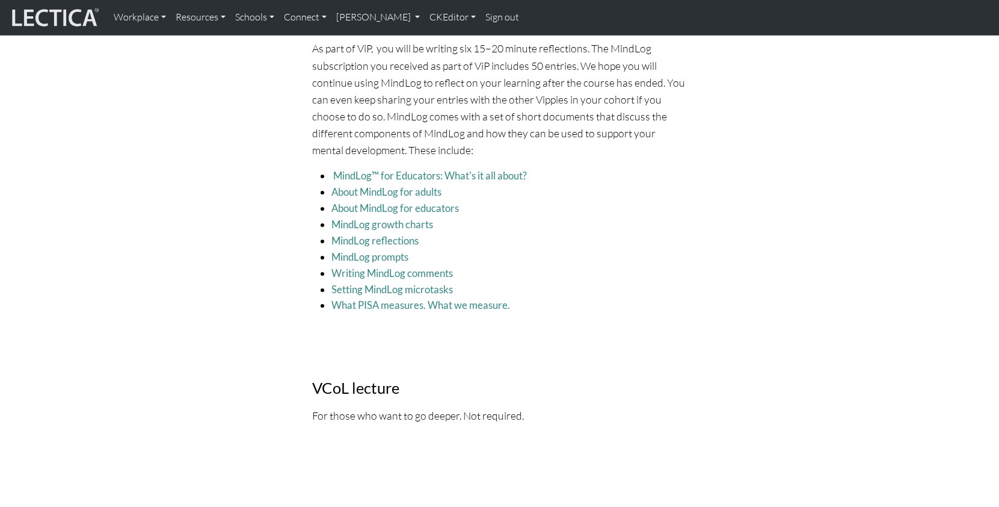
scroll to position [2061, 0]
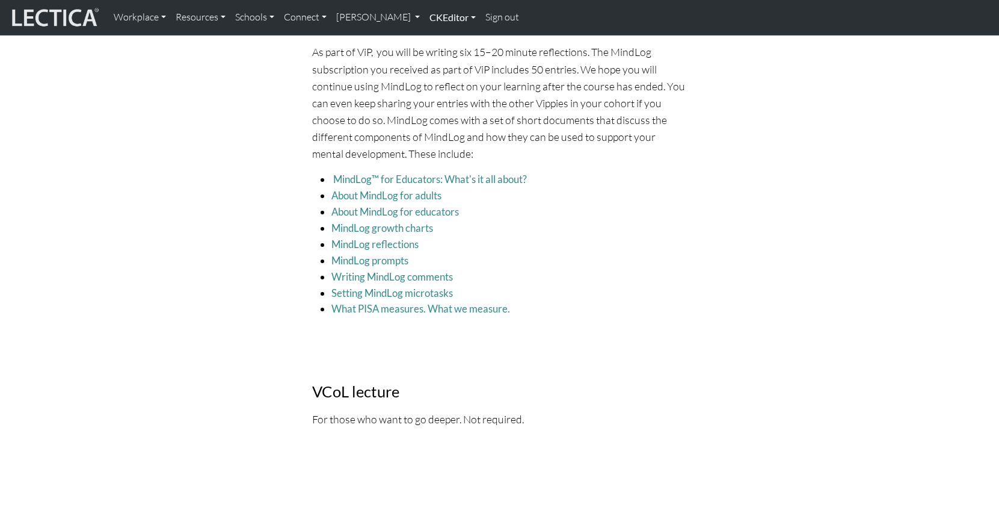
click at [425, 23] on link "CKEditor" at bounding box center [453, 17] width 56 height 25
click at [434, 38] on link "Edit" at bounding box center [446, 44] width 24 height 15
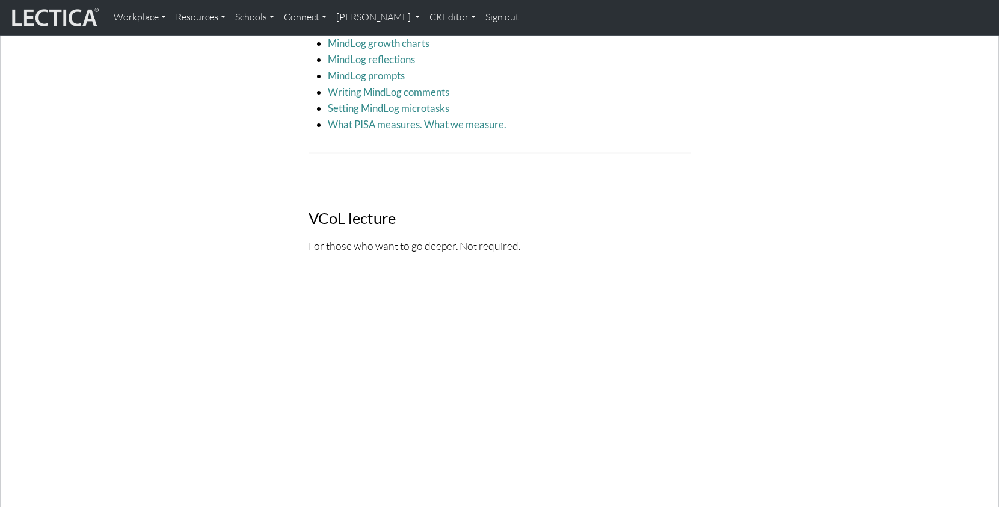
scroll to position [2529, 0]
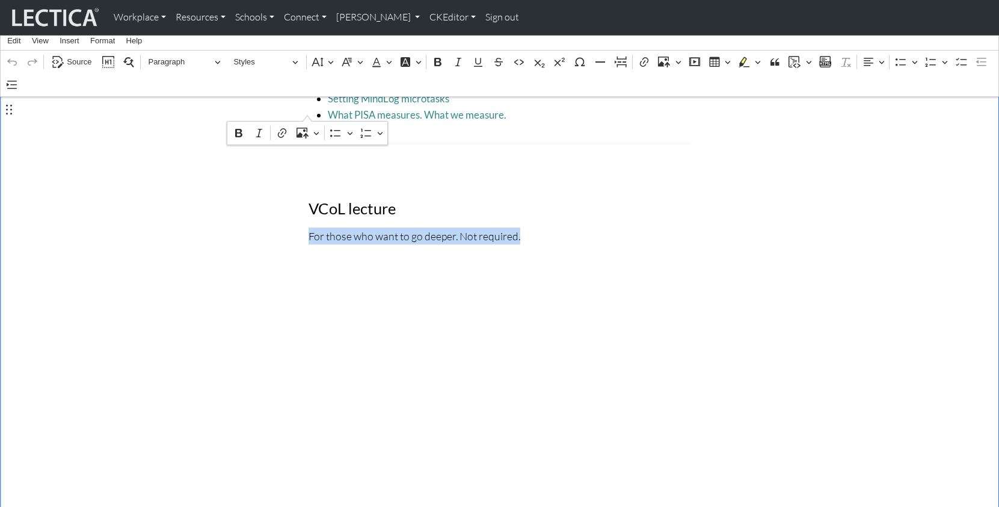
drag, startPoint x: 518, startPoint y: 111, endPoint x: 310, endPoint y: 111, distance: 208.2
click at [310, 227] on p "For those who want to go deeper. Not required." at bounding box center [500, 235] width 383 height 17
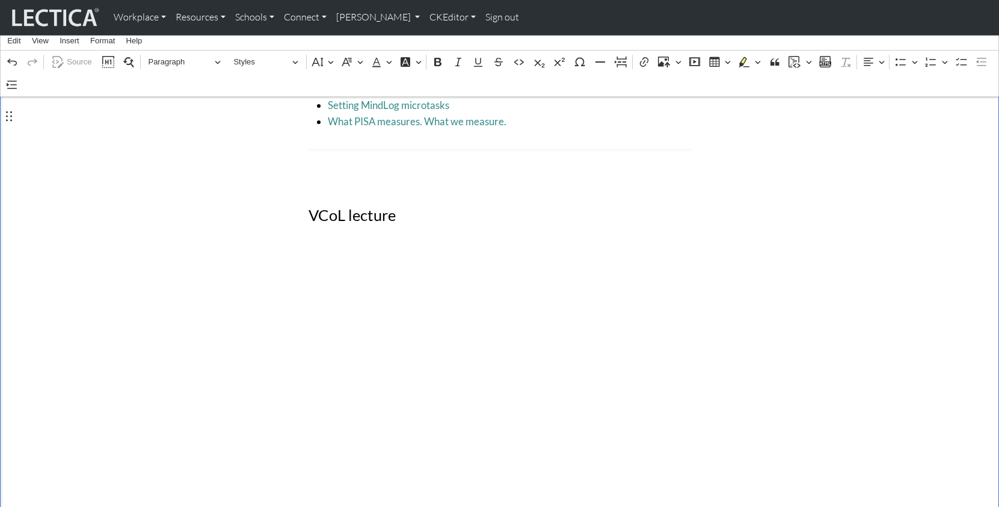
click at [372, 129] on div "Micro-VCoL Maker Maker intro Maker ViP is designed to help you begin the proces…" at bounding box center [499, 302] width 397 height 2807
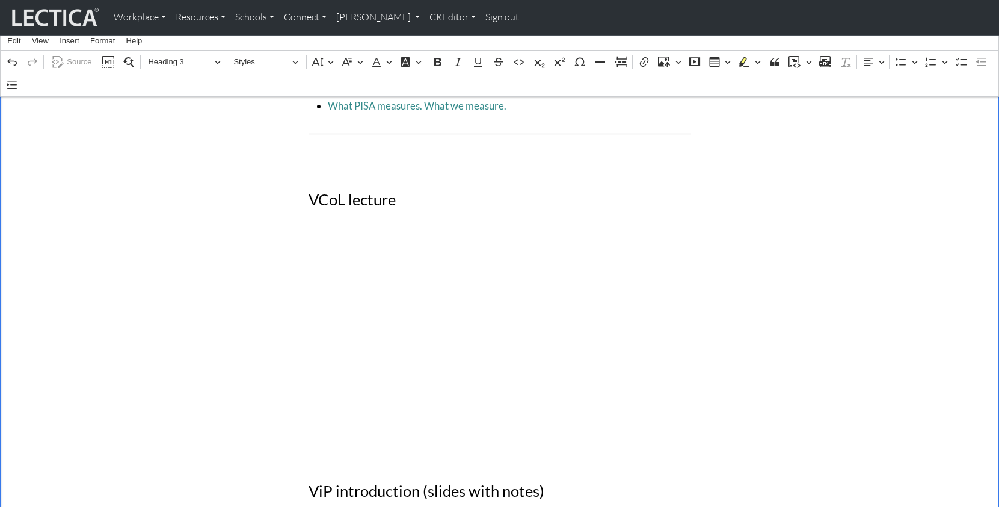
scroll to position [2529, 0]
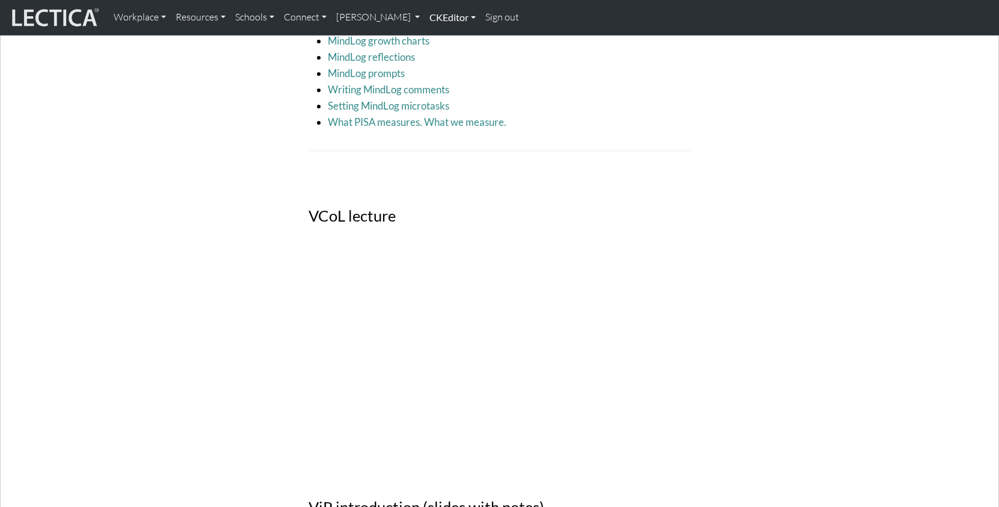
click at [425, 13] on link "CKEditor" at bounding box center [453, 17] width 56 height 25
click at [434, 39] on link "Edit" at bounding box center [446, 44] width 24 height 15
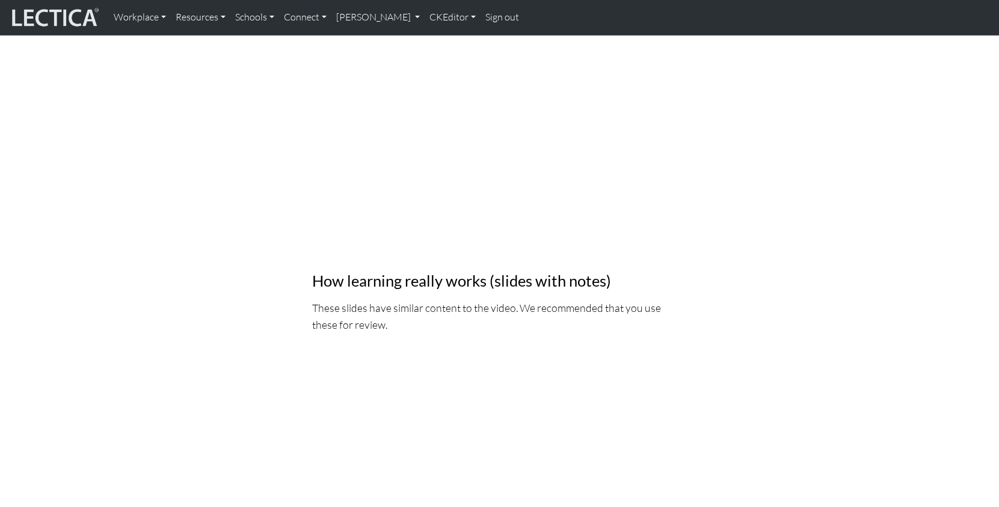
scroll to position [3017, 0]
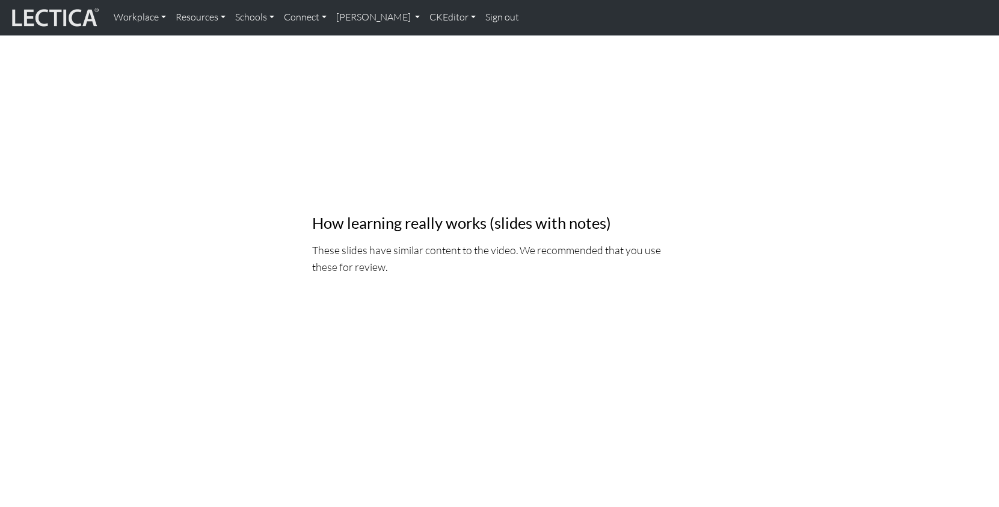
scroll to position [3072, 0]
click at [425, 19] on link "CKEditor" at bounding box center [453, 17] width 56 height 25
click at [434, 37] on link "Edit" at bounding box center [446, 44] width 24 height 15
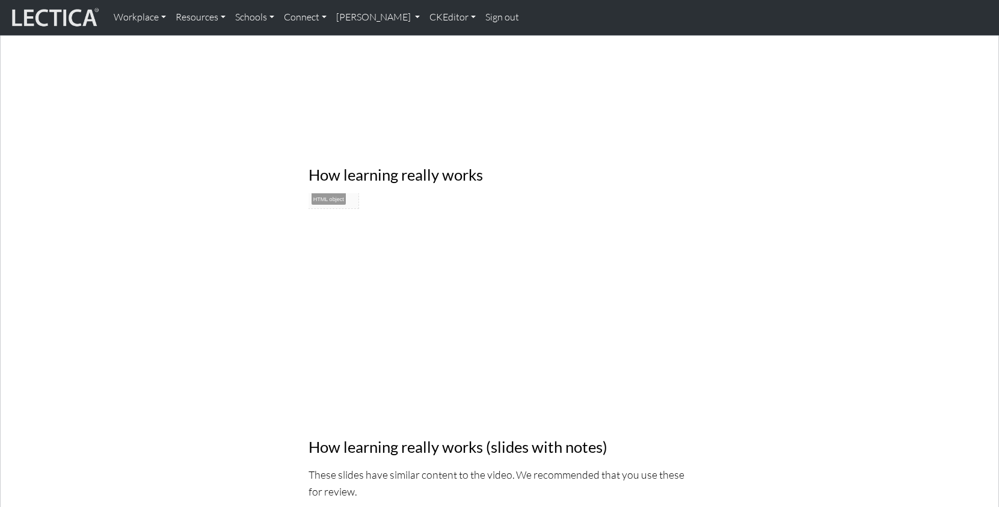
scroll to position [7, 0]
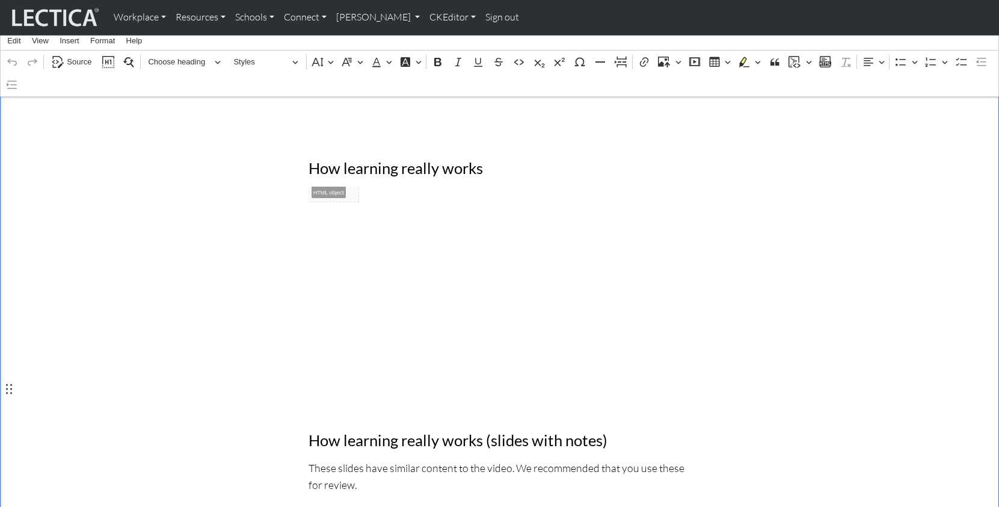
click at [351, 459] on p "These slides have similar content to the video. We recommended that you use the…" at bounding box center [500, 476] width 383 height 34
click at [358, 459] on p "These slides have similar content to the video. We recommended that you use the…" at bounding box center [500, 476] width 383 height 34
drag, startPoint x: 310, startPoint y: 332, endPoint x: 497, endPoint y: 333, distance: 187.1
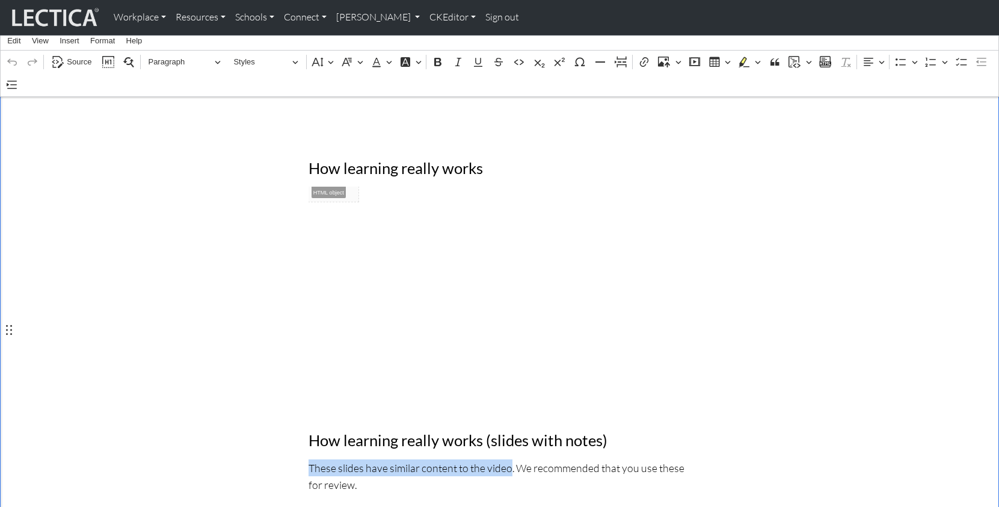
click at [497, 459] on p "These slides have similar content to the video. We recommended that you use the…" at bounding box center [500, 476] width 383 height 34
copy p "These slides have similar content to the video"
click at [73, 60] on span "Source" at bounding box center [79, 62] width 25 height 14
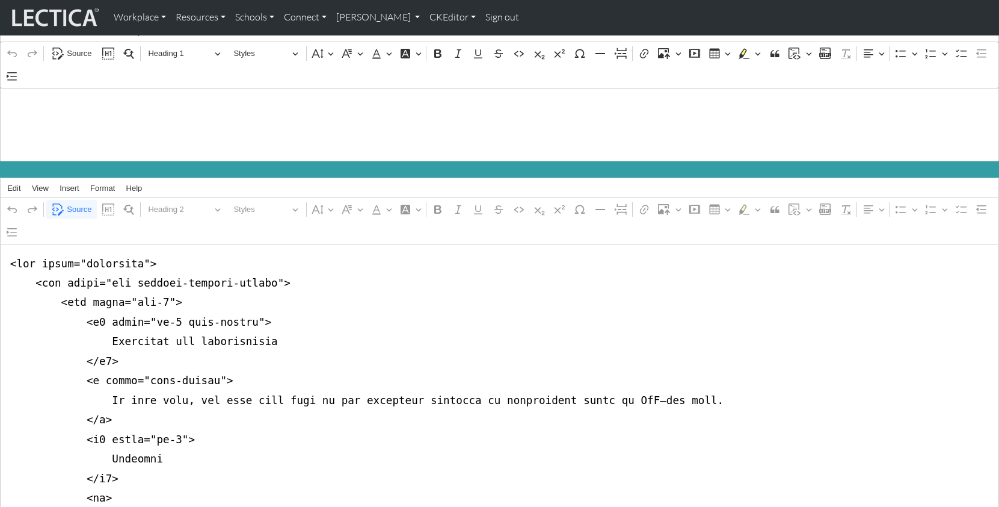
scroll to position [4827, 0]
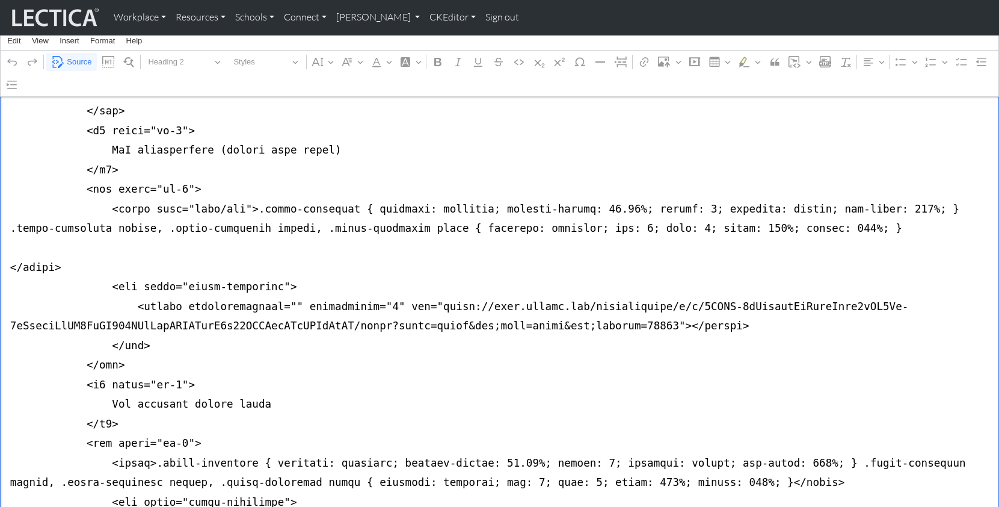
type textarea "<div class="container"> <div class="row justify-content-center"> <div class="co…"
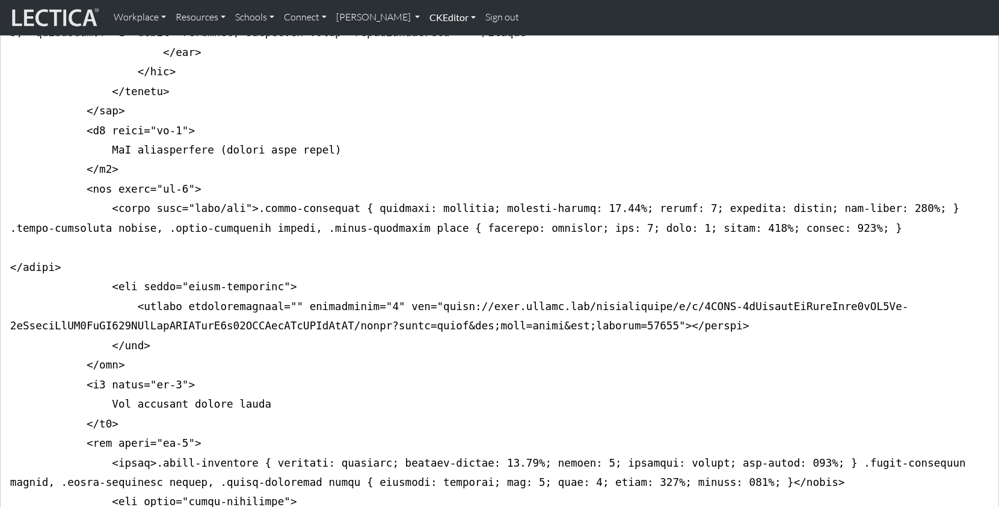
click at [425, 17] on link "CKEditor" at bounding box center [453, 17] width 56 height 25
click at [434, 39] on link "Edit" at bounding box center [446, 44] width 24 height 15
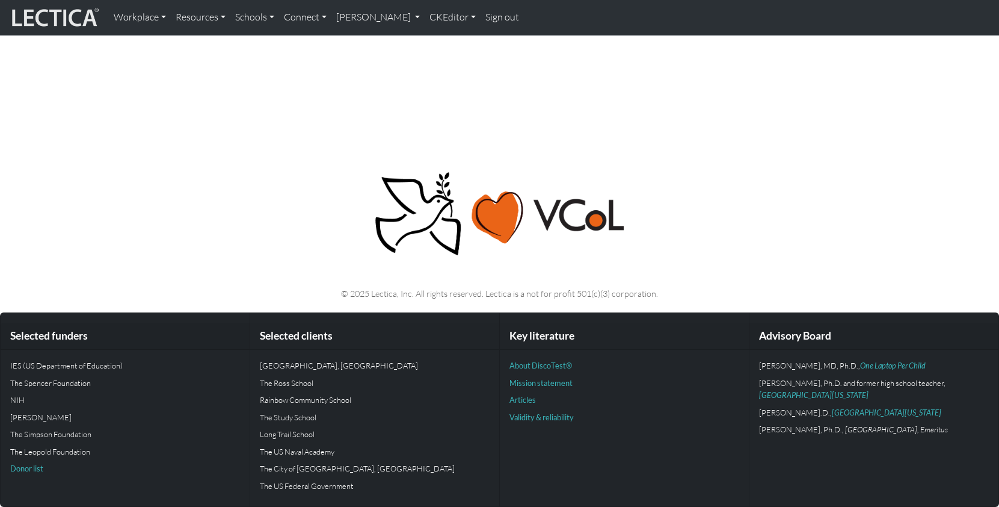
scroll to position [0, 0]
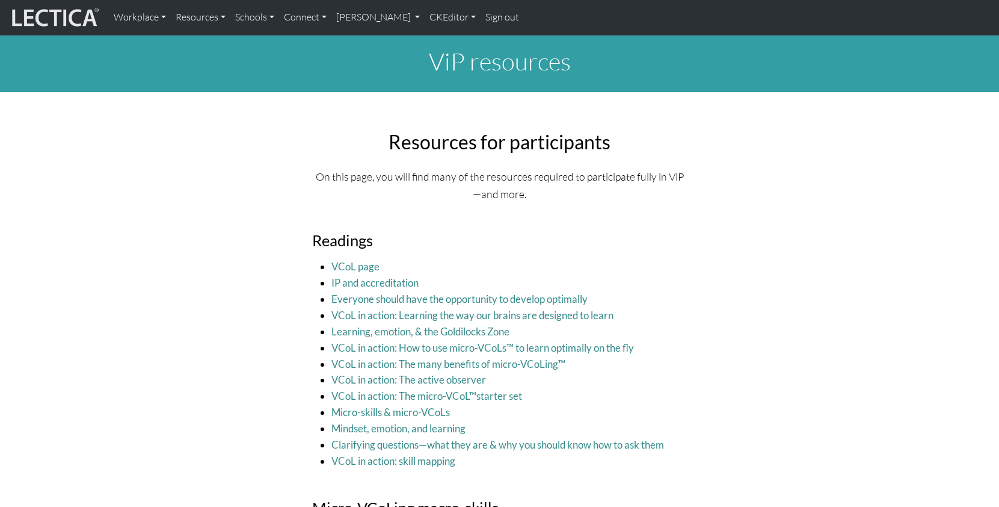
click at [202, 218] on div "Resources for participants On this page, you will find many of the resources re…" at bounding box center [500, 457] width 780 height 673
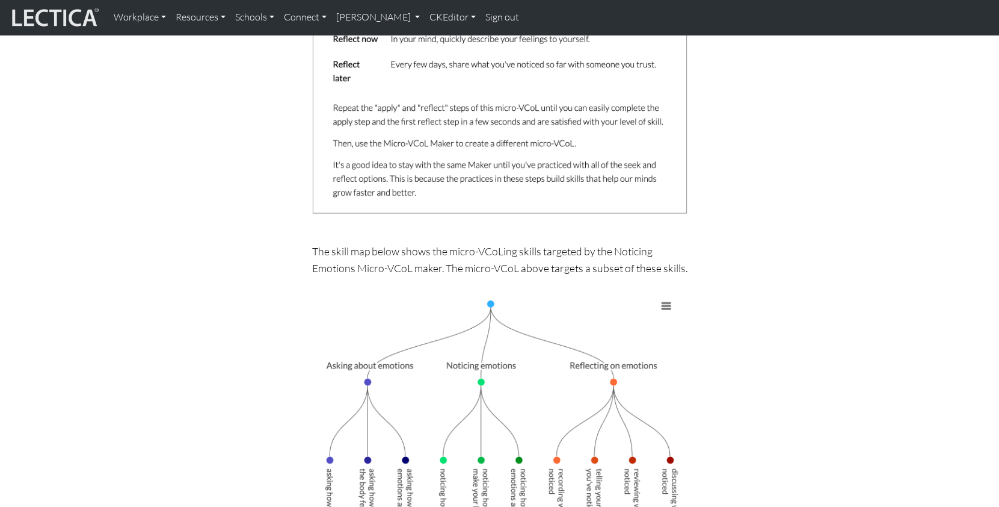
scroll to position [1479, 0]
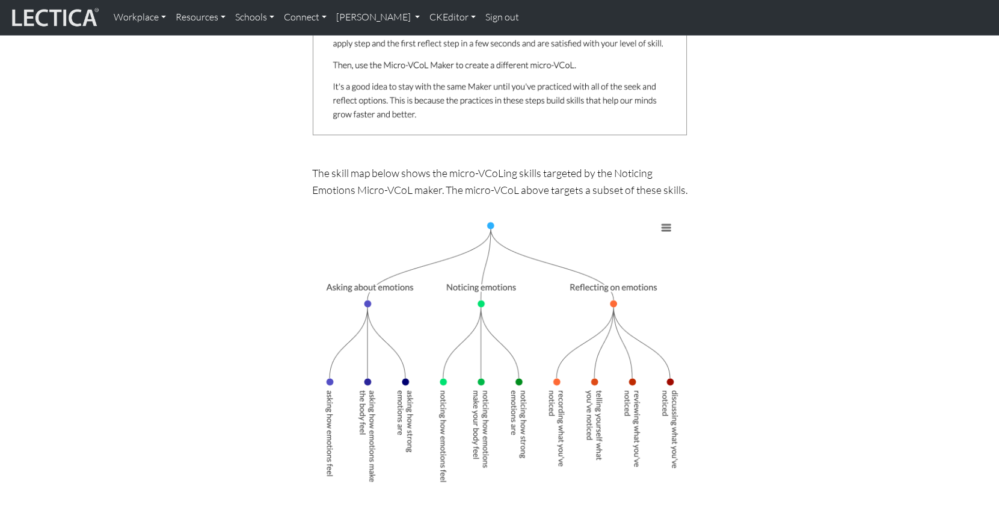
scroll to position [1561, 0]
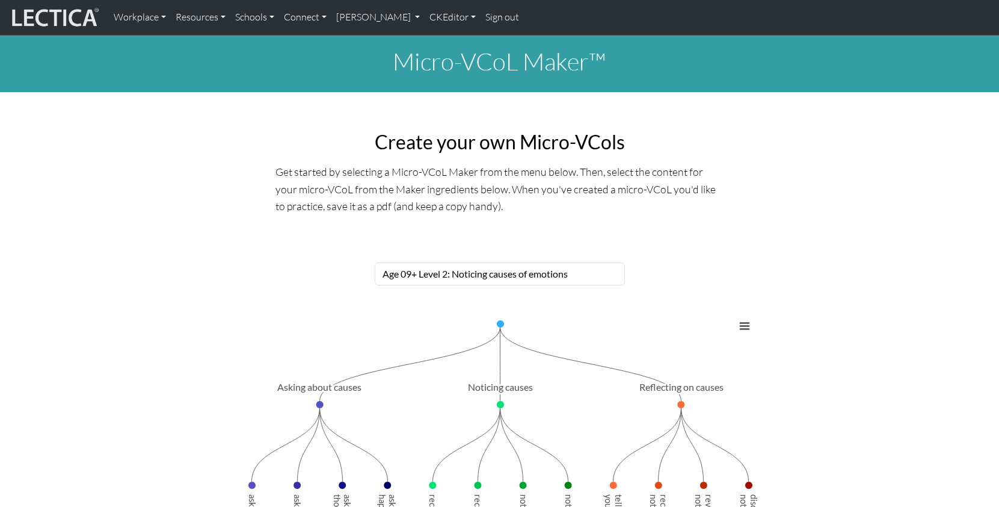
select select "83d362ee-1552-446e-a79b-128712ffa662"
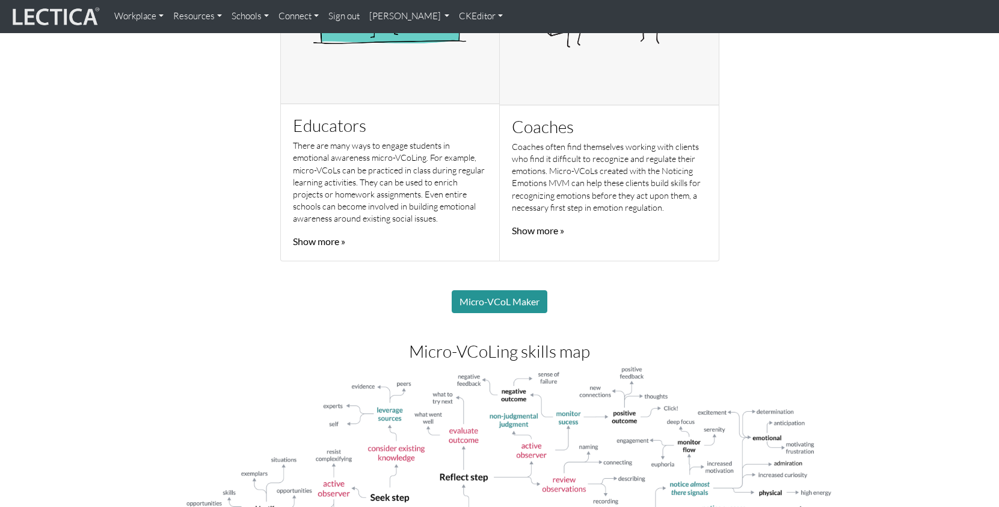
scroll to position [899, 0]
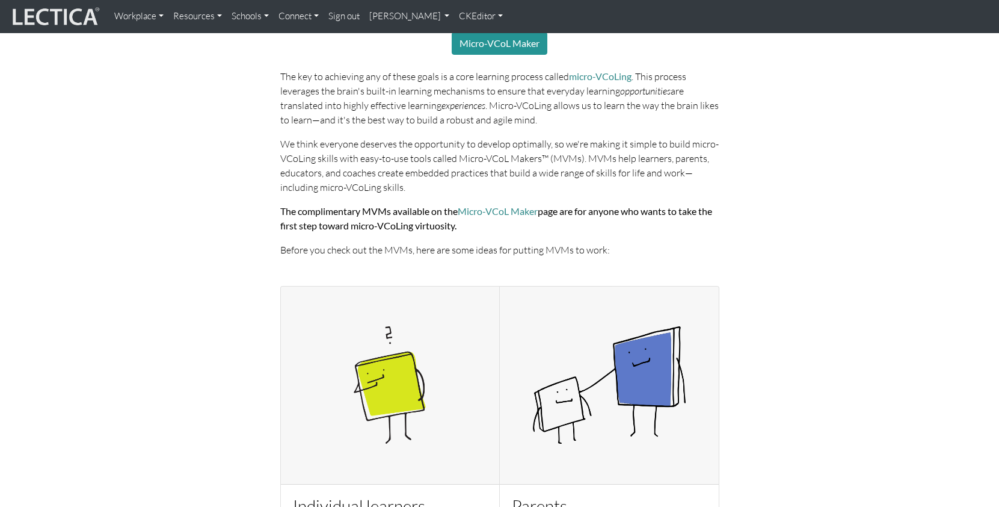
scroll to position [0, 0]
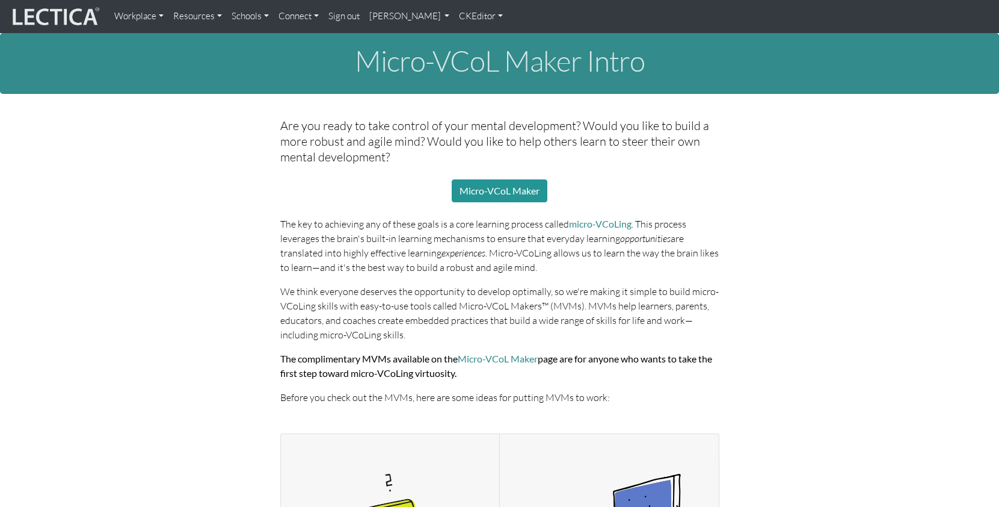
click at [487, 68] on h1 "Micro-VCoL Maker Intro" at bounding box center [499, 61] width 975 height 32
click at [183, 16] on link "Resources" at bounding box center [197, 16] width 58 height 23
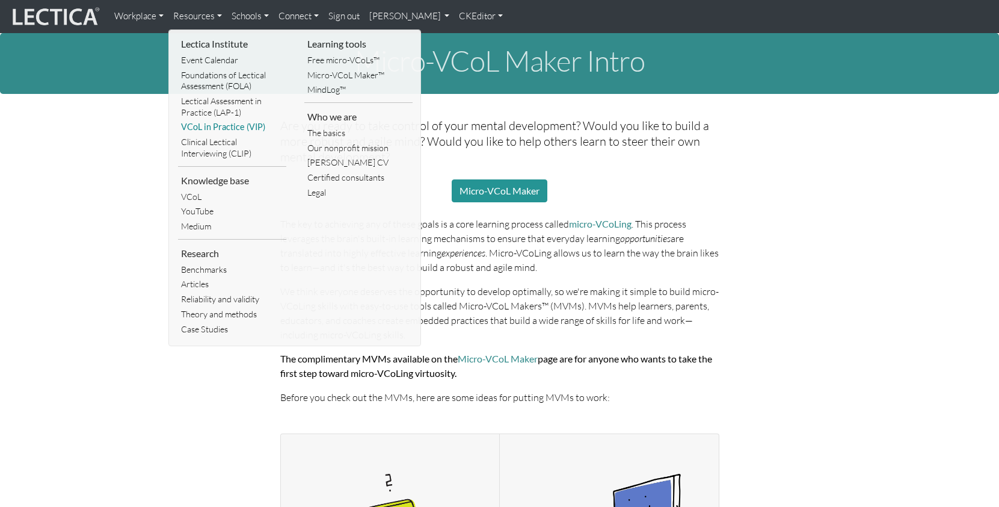
click at [198, 120] on link "VCoL in Practice (VIP)" at bounding box center [232, 127] width 108 height 15
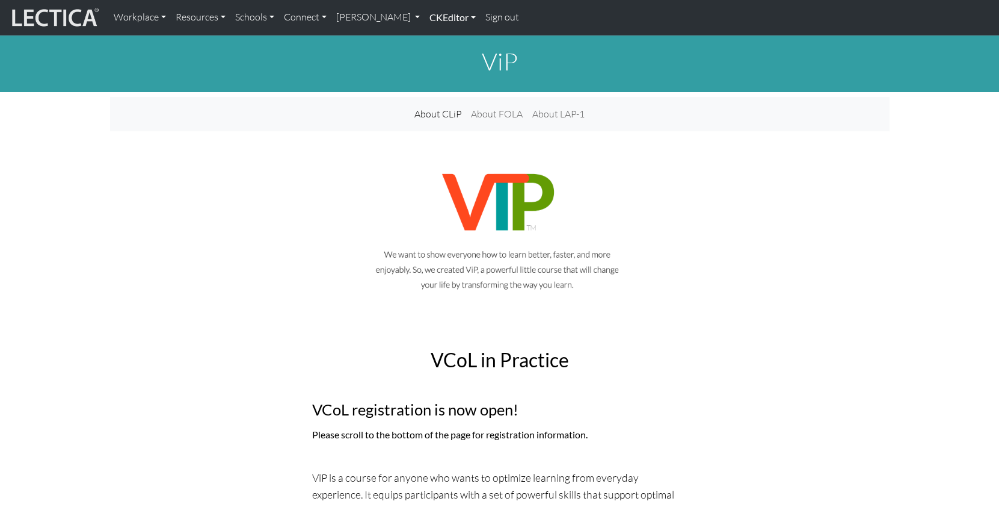
click at [425, 19] on link "CKEditor" at bounding box center [453, 17] width 56 height 25
click at [434, 43] on link "Edit" at bounding box center [446, 44] width 24 height 15
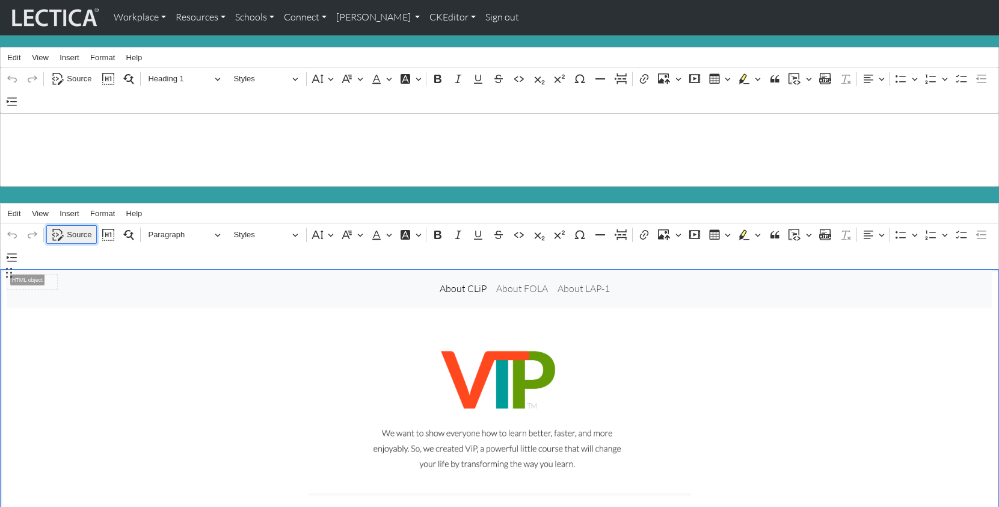
drag, startPoint x: 79, startPoint y: 221, endPoint x: 158, endPoint y: 253, distance: 85.2
click at [79, 227] on span "Source" at bounding box center [79, 234] width 25 height 14
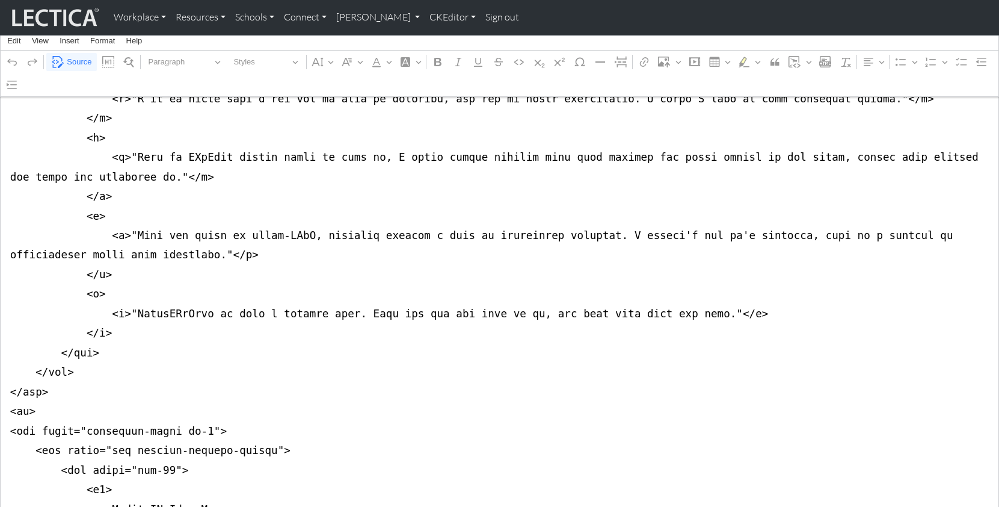
scroll to position [3864, 0]
drag, startPoint x: 8, startPoint y: 300, endPoint x: 7, endPoint y: 371, distance: 71.0
drag, startPoint x: 10, startPoint y: 138, endPoint x: 2, endPoint y: 422, distance: 284.1
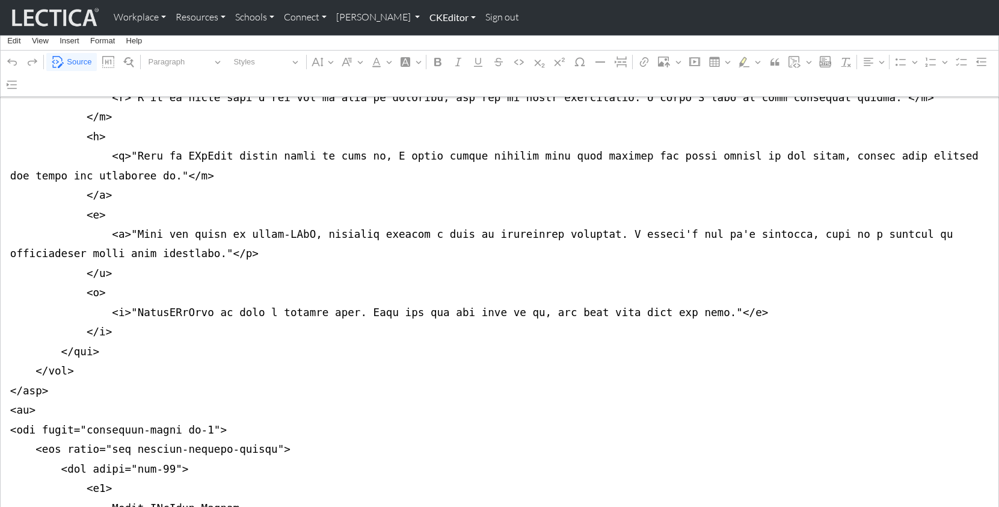
click at [425, 16] on link "CKEditor" at bounding box center [453, 17] width 56 height 25
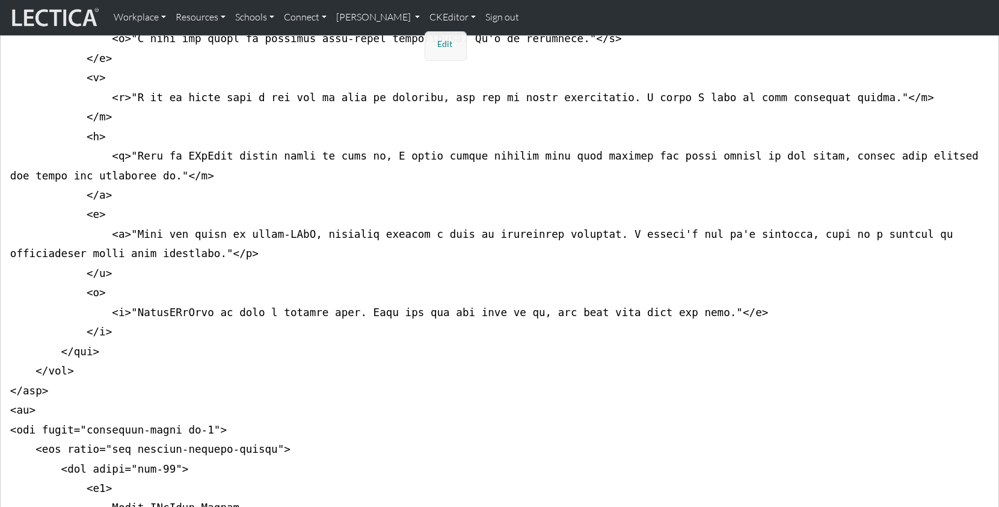
click at [434, 40] on link "Edit" at bounding box center [446, 44] width 24 height 15
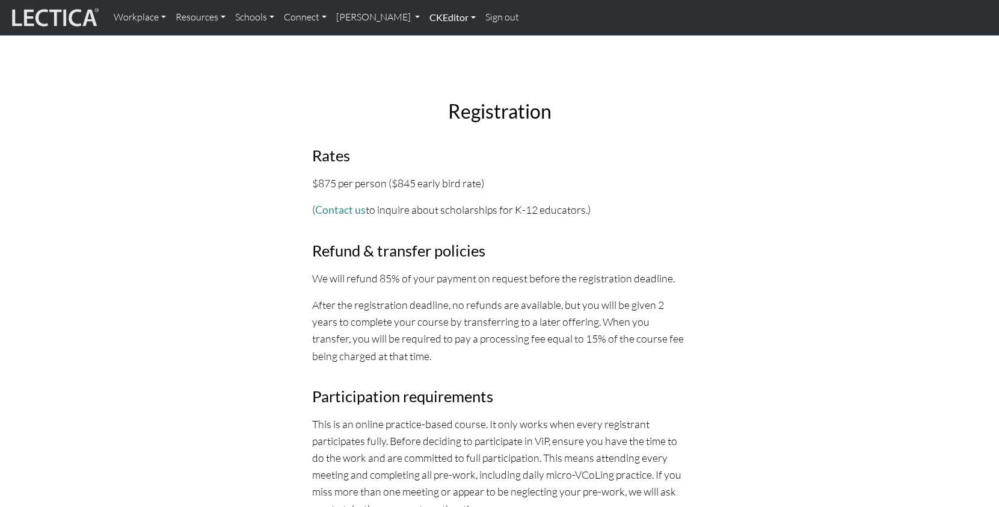
click at [425, 16] on link "CKEditor" at bounding box center [453, 17] width 56 height 25
click at [434, 39] on link "Edit" at bounding box center [446, 44] width 24 height 15
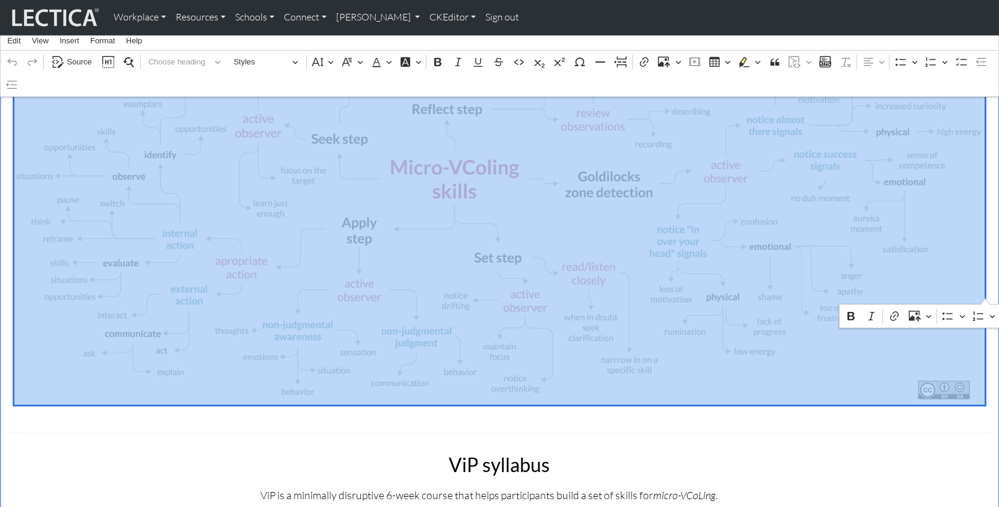
scroll to position [2479, 0]
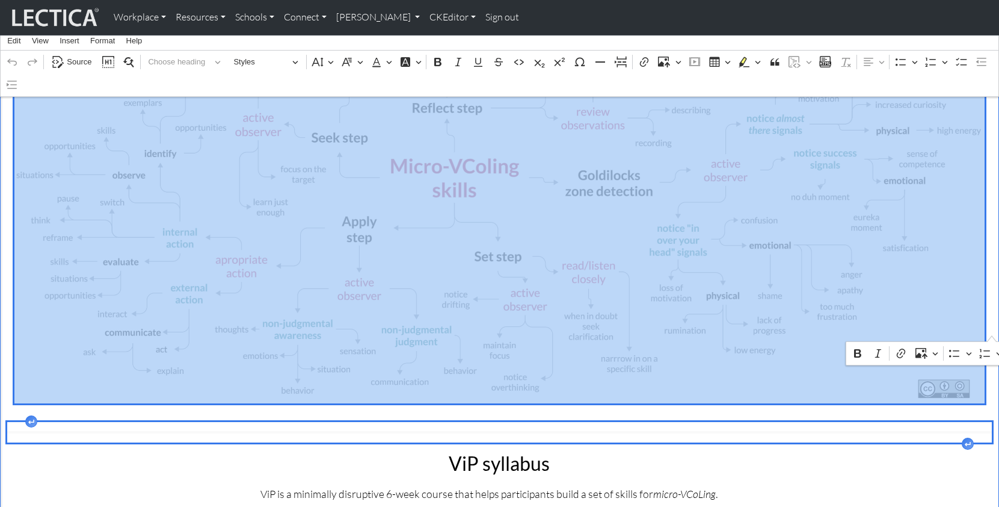
drag, startPoint x: 637, startPoint y: 196, endPoint x: 440, endPoint y: 318, distance: 232.4
click at [440, 318] on div "⁠⁠⁠⁠⁠⁠⁠ About CLiP About FOLA About LAP-1 VCoL in Practice VCoL registration is…" at bounding box center [499, 370] width 999 height 5160
copy div ""MicroVCoLing is like a gateway drug. Once you get the hang of it, you just wan…"
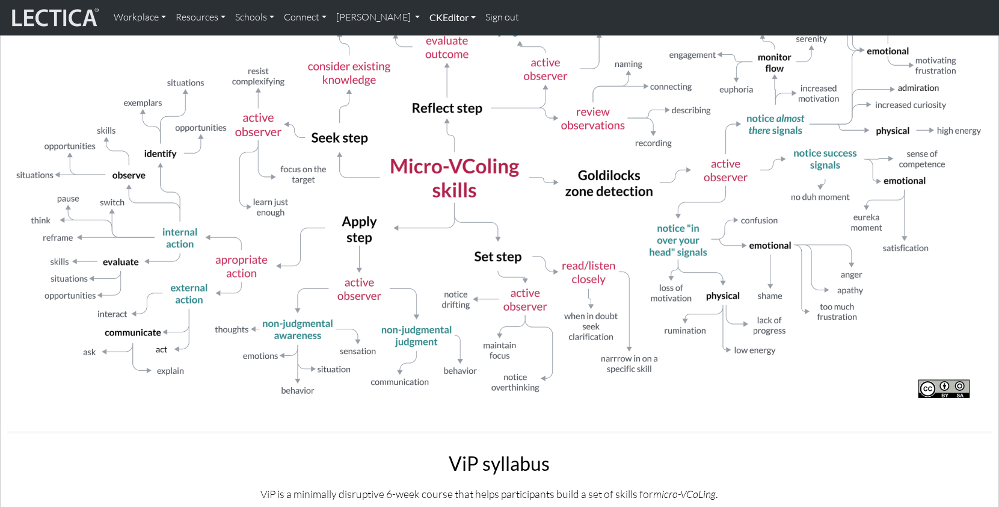
click at [425, 16] on link "CKEditor" at bounding box center [453, 17] width 56 height 25
click at [434, 40] on link "Edit" at bounding box center [446, 44] width 24 height 15
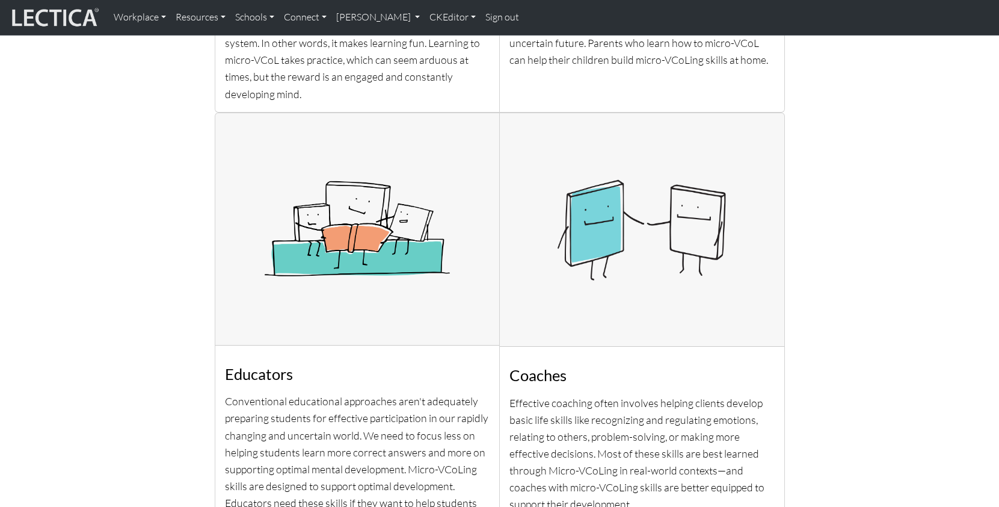
scroll to position [1255, 0]
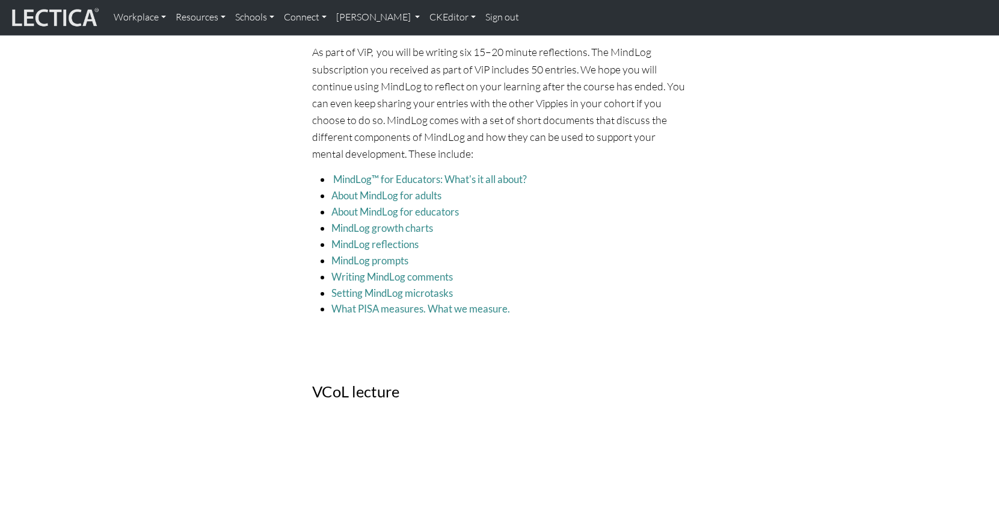
click at [325, 215] on div "Micro-VCoL Maker Maker intro Maker ViP is designed to help you begin the proces…" at bounding box center [500, 464] width 390 height 2712
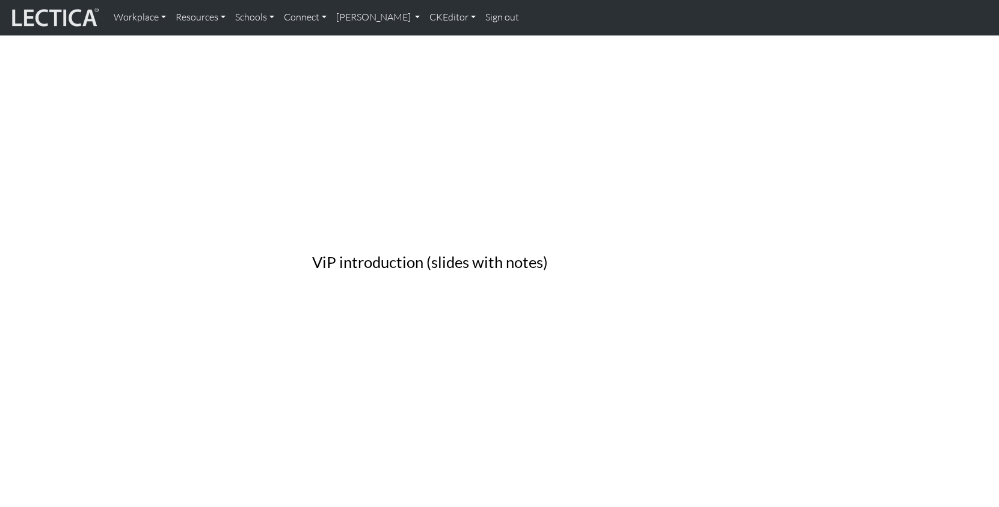
scroll to position [2411, 0]
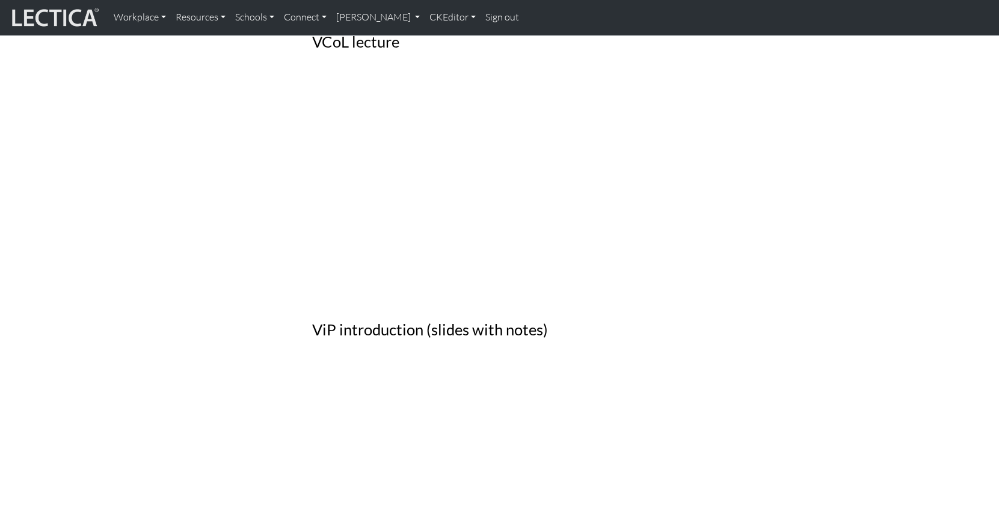
click at [366, 215] on div "Micro-VCoL Maker Maker intro Maker ViP is designed to help you begin the proces…" at bounding box center [500, 114] width 390 height 2712
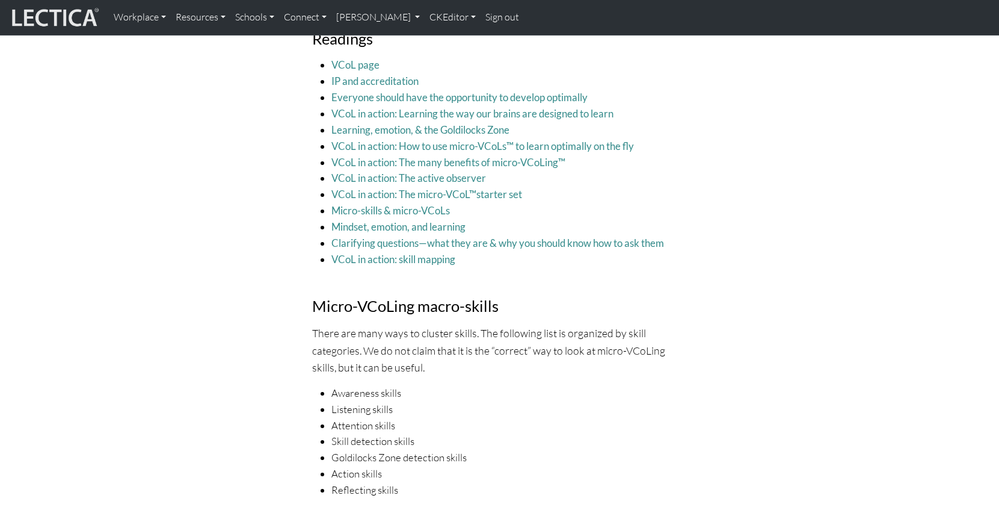
scroll to position [0, 0]
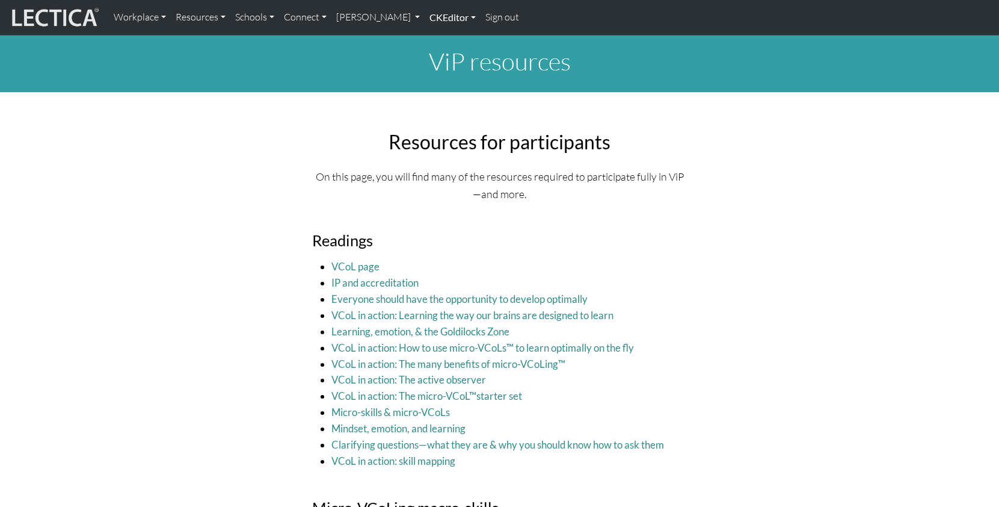
click at [425, 17] on link "CKEditor" at bounding box center [453, 17] width 56 height 25
click at [434, 45] on link "Edit" at bounding box center [446, 44] width 24 height 15
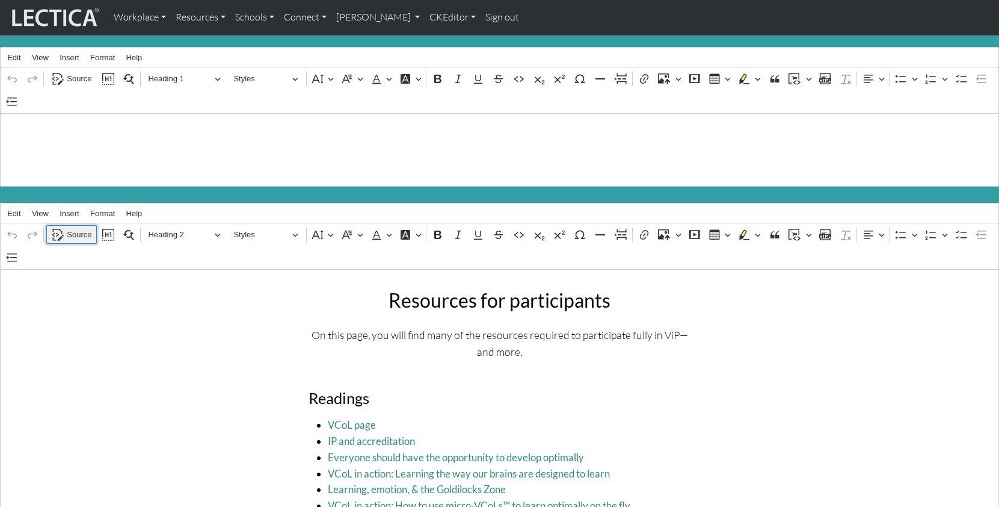
click at [75, 227] on span "Source" at bounding box center [79, 234] width 25 height 14
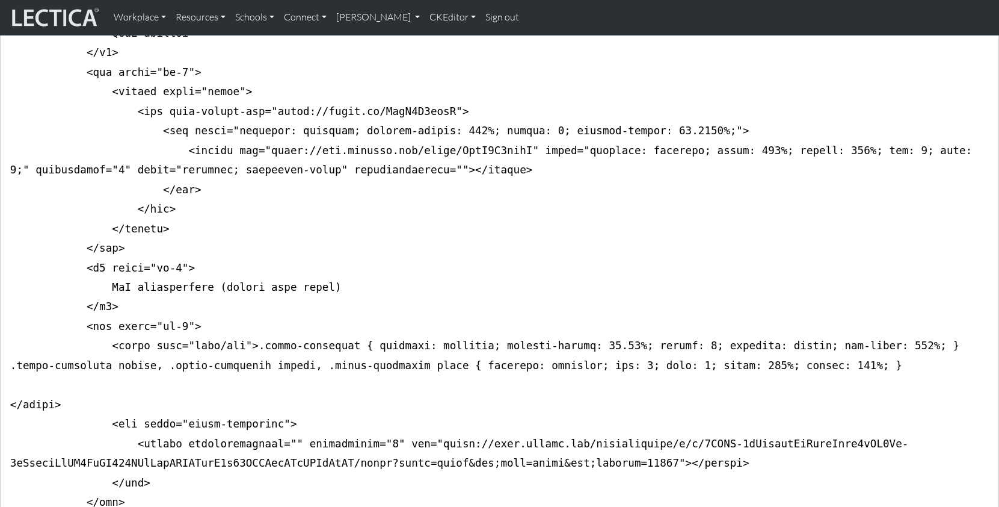
scroll to position [4692, 0]
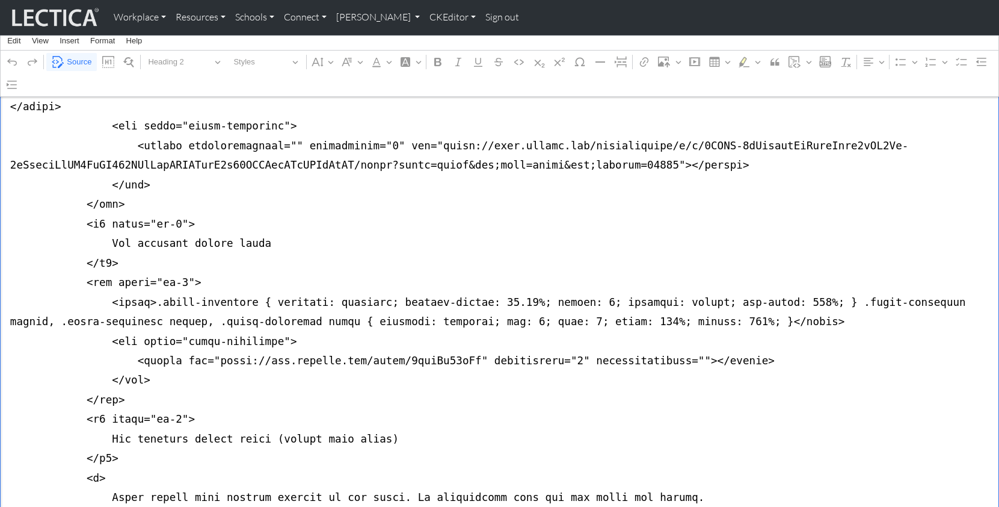
scroll to position [4989, 0]
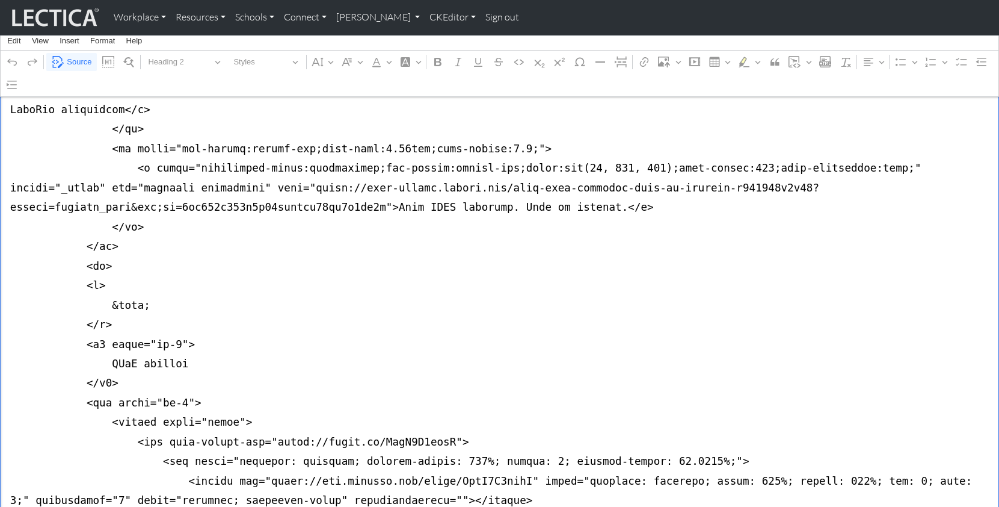
scroll to position [4352, 0]
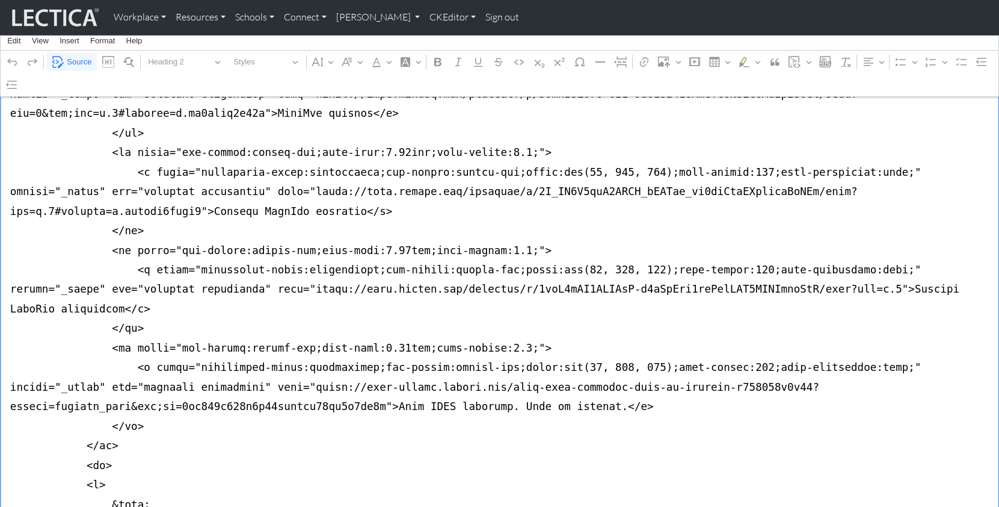
scroll to position [4150, 0]
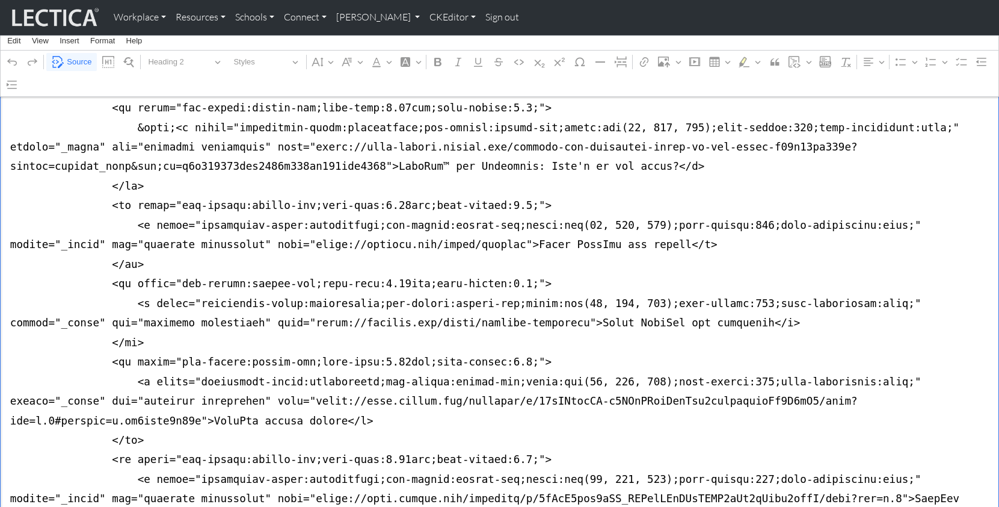
scroll to position [3636, 0]
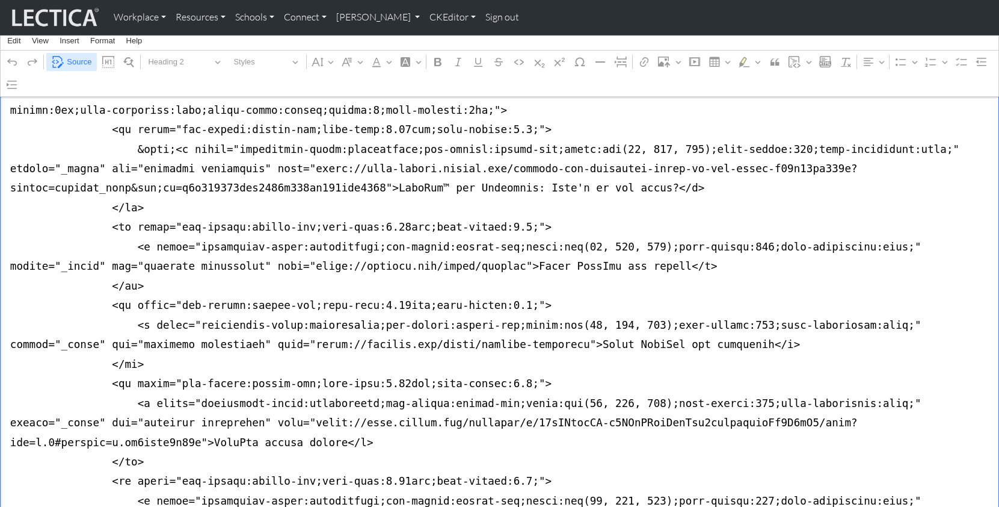
type textarea "<lor ipsum="dolorsita"> <con adipi="eli seddoei-tempori-utlabo"> <etd magna="al…"
click at [76, 60] on span "Source" at bounding box center [79, 62] width 25 height 14
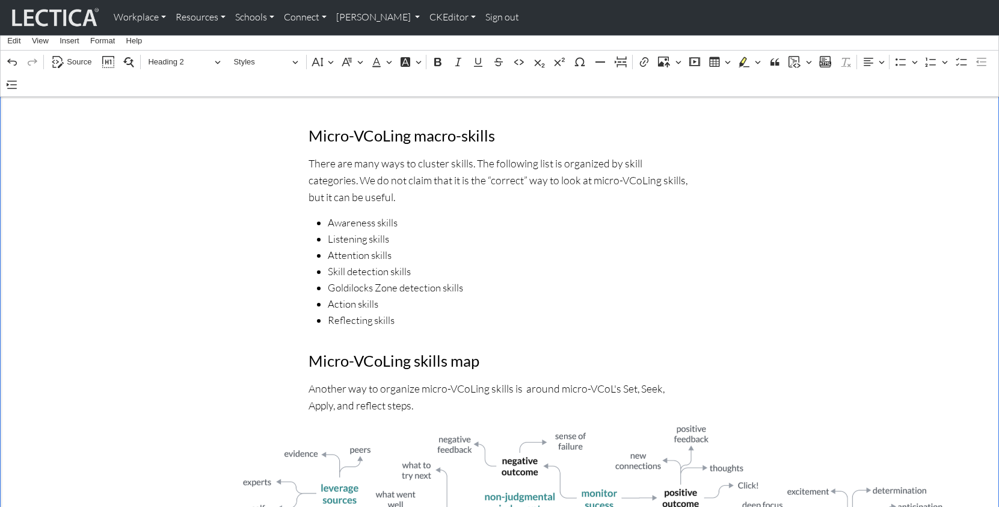
scroll to position [0, 0]
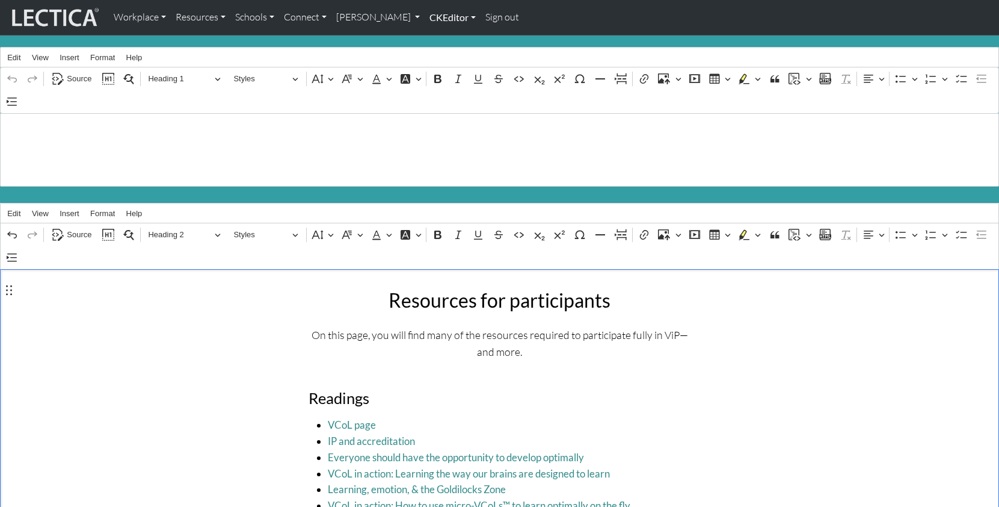
click at [425, 14] on link "CKEditor" at bounding box center [453, 17] width 56 height 25
click at [434, 37] on link "Edit" at bounding box center [446, 44] width 24 height 15
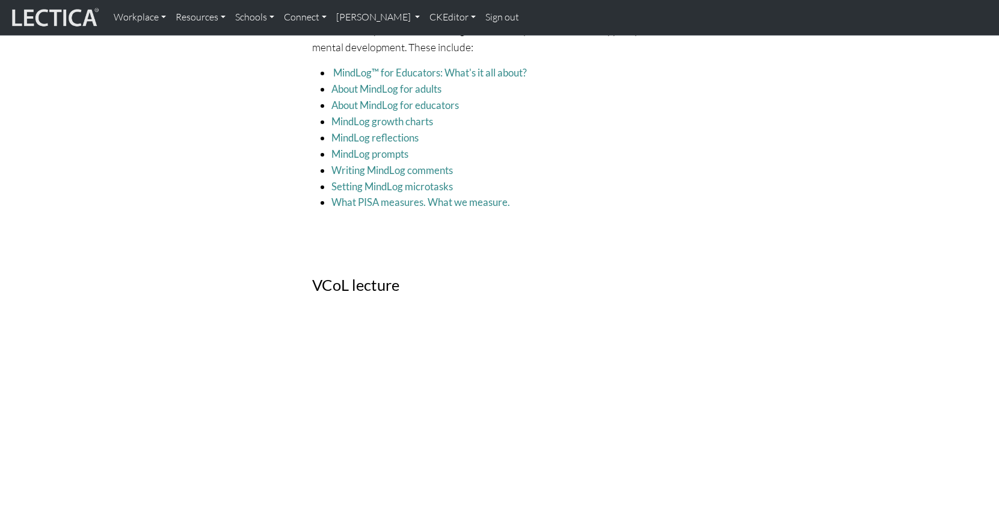
scroll to position [2158, 0]
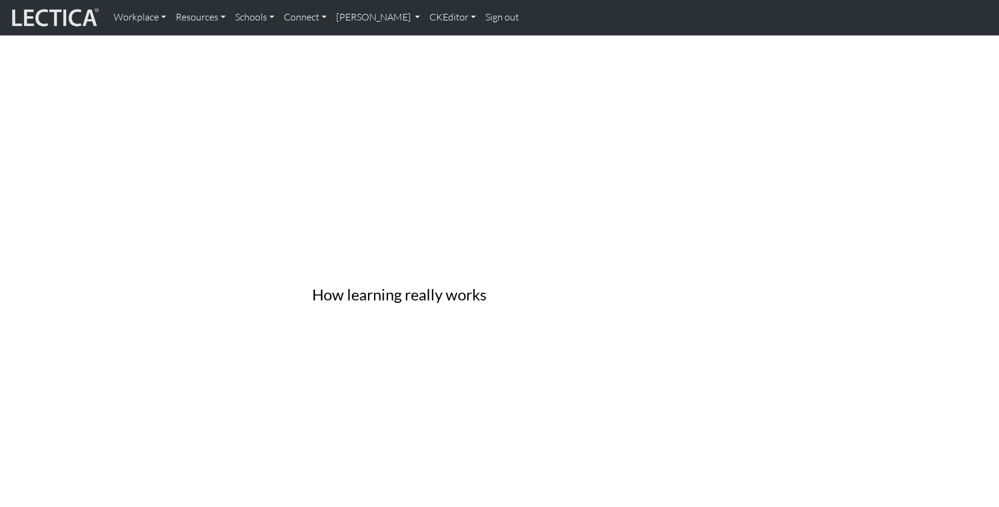
scroll to position [2681, 0]
